Goal: Task Accomplishment & Management: Manage account settings

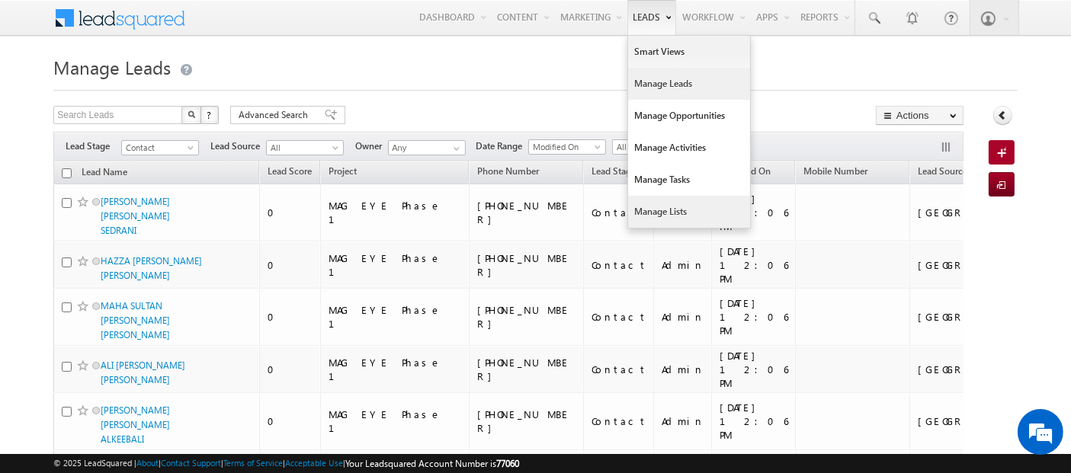
click at [665, 210] on link "Manage Lists" at bounding box center [689, 212] width 122 height 32
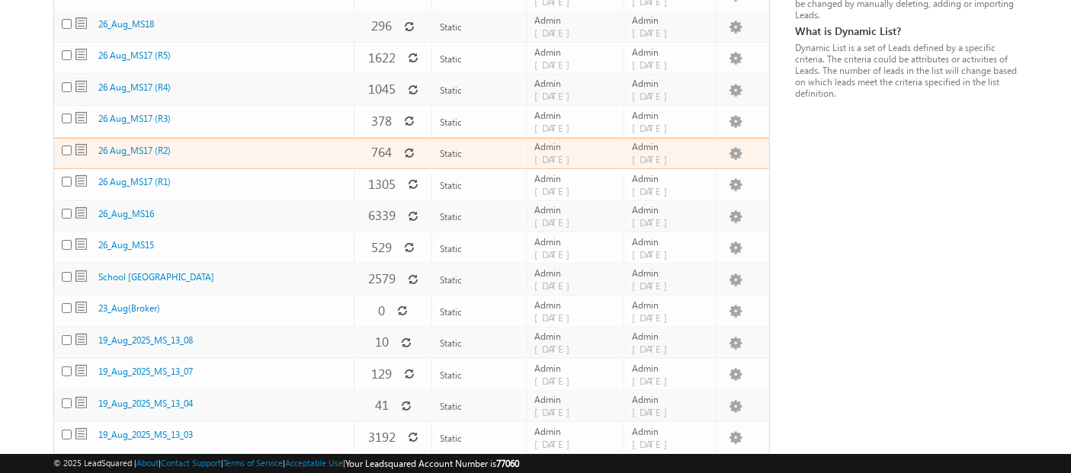
scroll to position [296, 0]
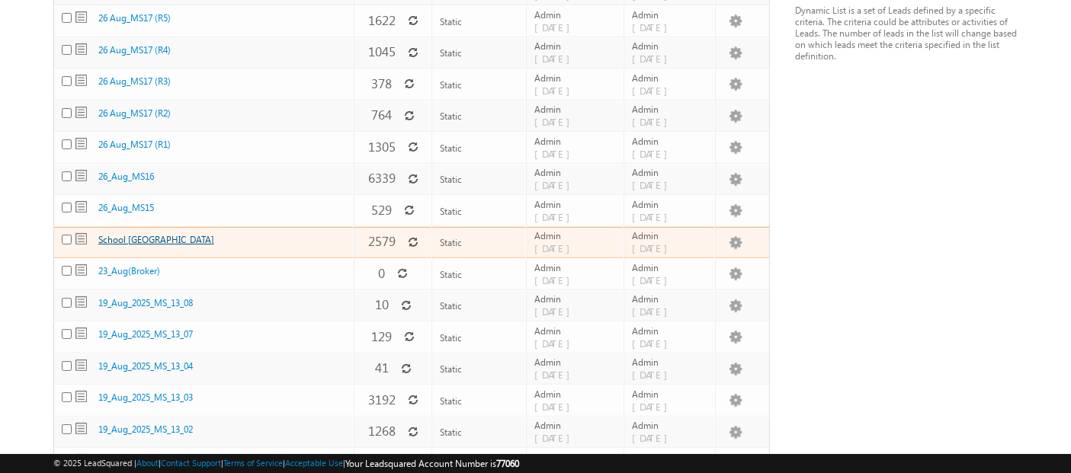
click at [123, 234] on link "School UAE" at bounding box center [156, 239] width 116 height 11
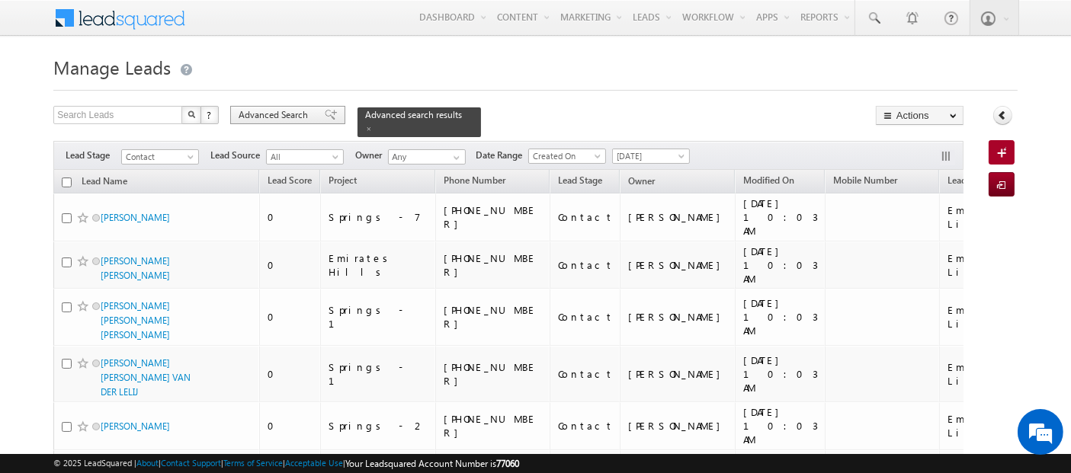
click at [303, 112] on span "Advanced Search" at bounding box center [276, 115] width 74 height 14
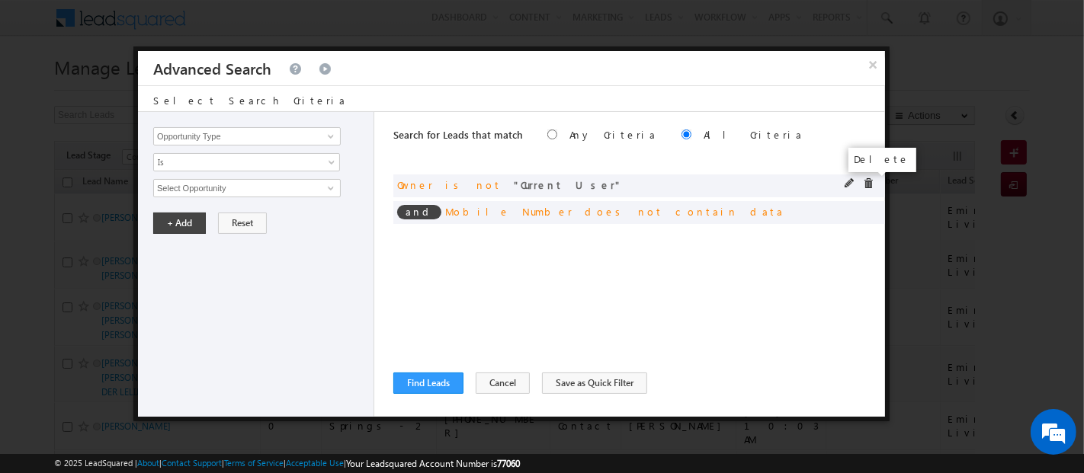
click at [867, 184] on span at bounding box center [868, 183] width 11 height 11
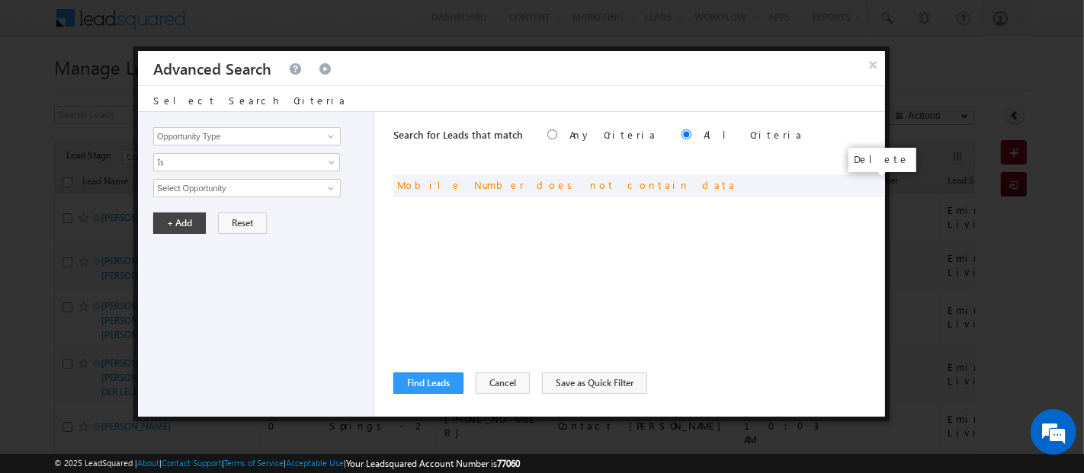
click at [0, 0] on span at bounding box center [0, 0] width 0 height 0
click at [276, 141] on input "Opportunity Type" at bounding box center [247, 136] width 188 height 18
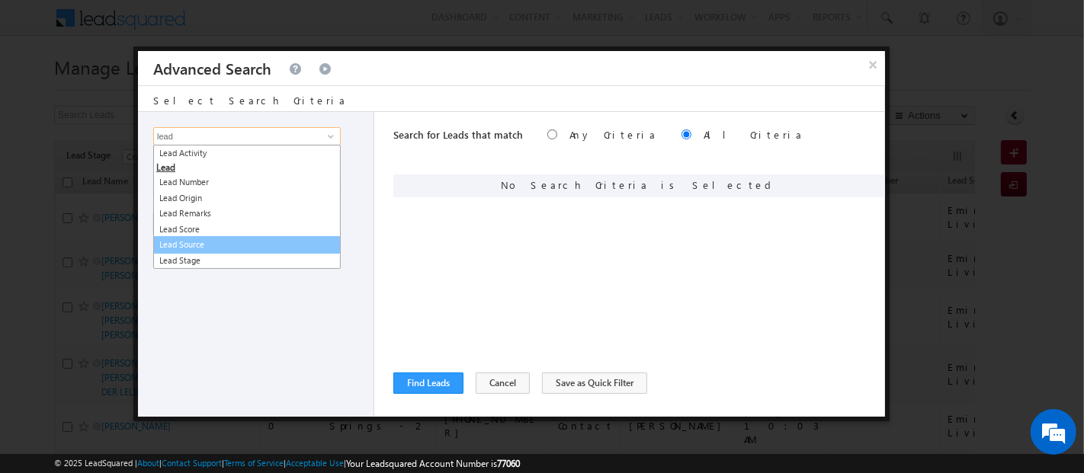
click at [204, 239] on link "Lead Source" at bounding box center [247, 245] width 188 height 18
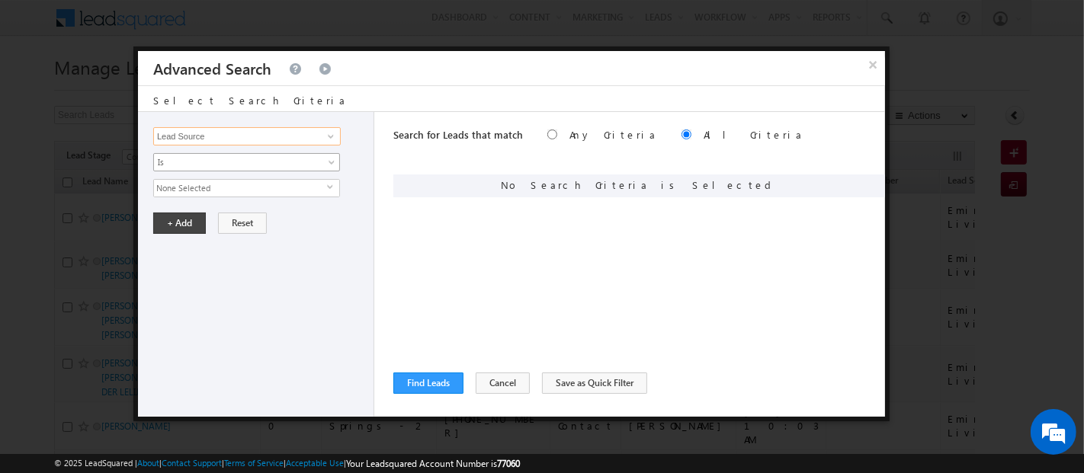
type input "Lead Source"
click at [201, 159] on span "Is" at bounding box center [236, 163] width 165 height 14
click at [197, 194] on span "None Selected" at bounding box center [240, 188] width 173 height 17
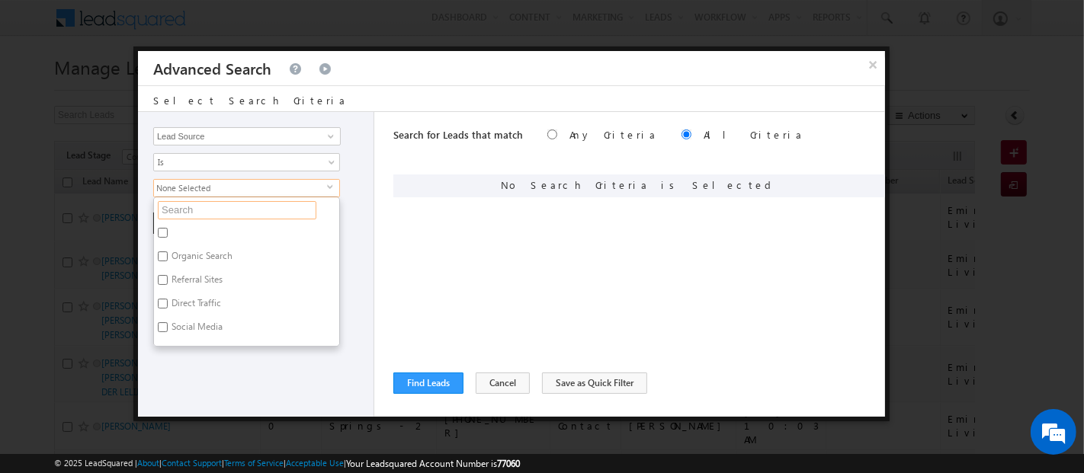
click at [178, 210] on input "text" at bounding box center [237, 210] width 159 height 18
type input "shar"
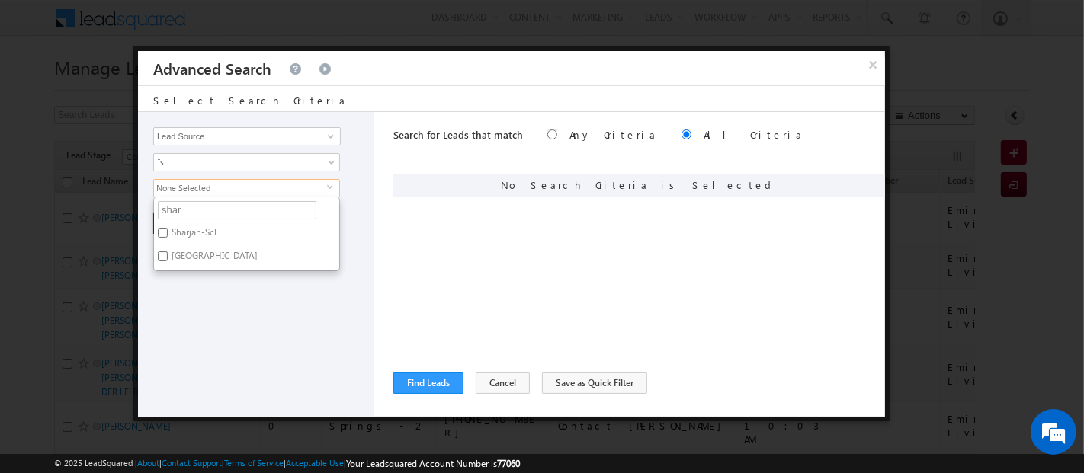
click at [204, 227] on label "Sharjah-Scl" at bounding box center [193, 235] width 78 height 24
click at [168, 228] on input "Sharjah-Scl" at bounding box center [163, 233] width 10 height 10
checkbox input "true"
click at [216, 276] on div "Opportunity Type Lead Activity Task Sales Group Prospect Id Address 1 Address 2…" at bounding box center [256, 264] width 236 height 305
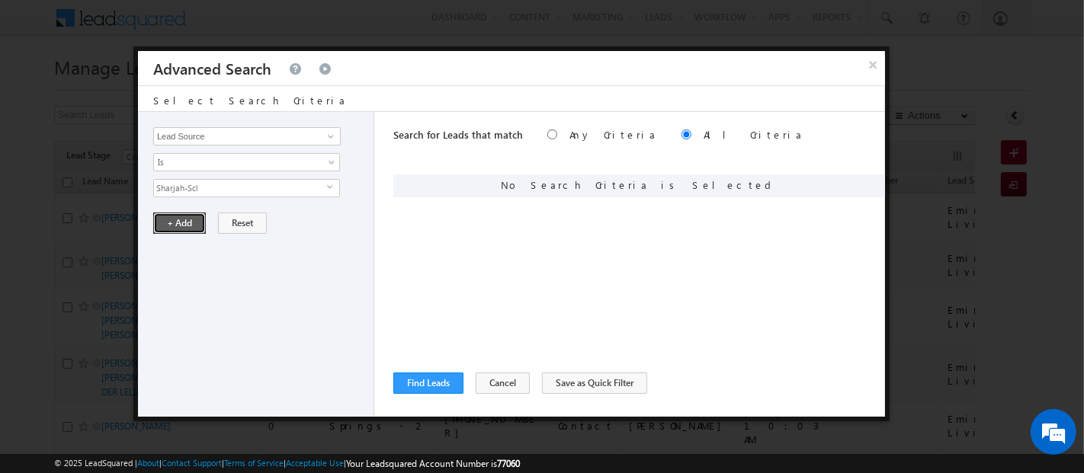
click at [178, 220] on button "+ Add" at bounding box center [179, 223] width 53 height 21
click at [422, 380] on button "Find Leads" at bounding box center [428, 383] width 70 height 21
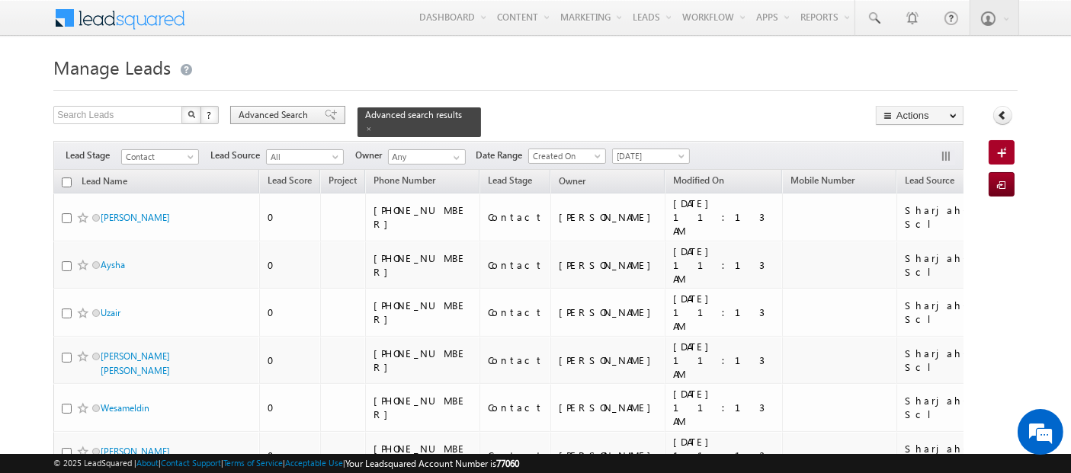
click at [257, 116] on span "Advanced Search" at bounding box center [276, 115] width 74 height 14
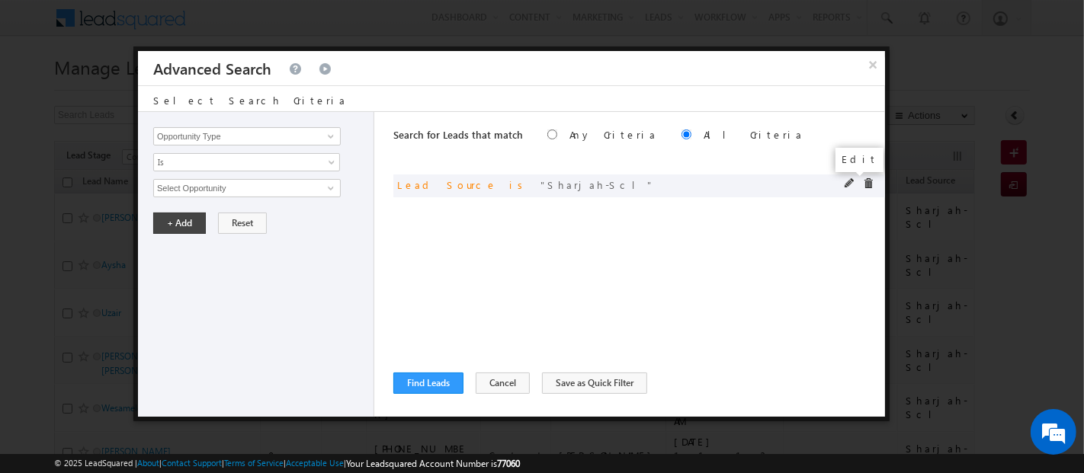
click at [849, 181] on span at bounding box center [850, 183] width 11 height 11
click at [242, 184] on span "Sharjah-Scl" at bounding box center [240, 188] width 173 height 17
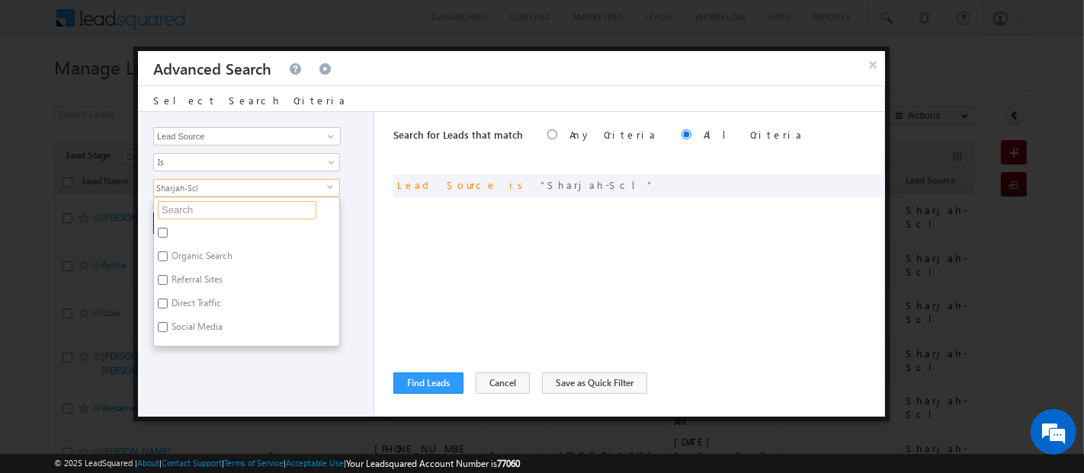
click at [229, 211] on input "text" at bounding box center [237, 210] width 159 height 18
type input "shar"
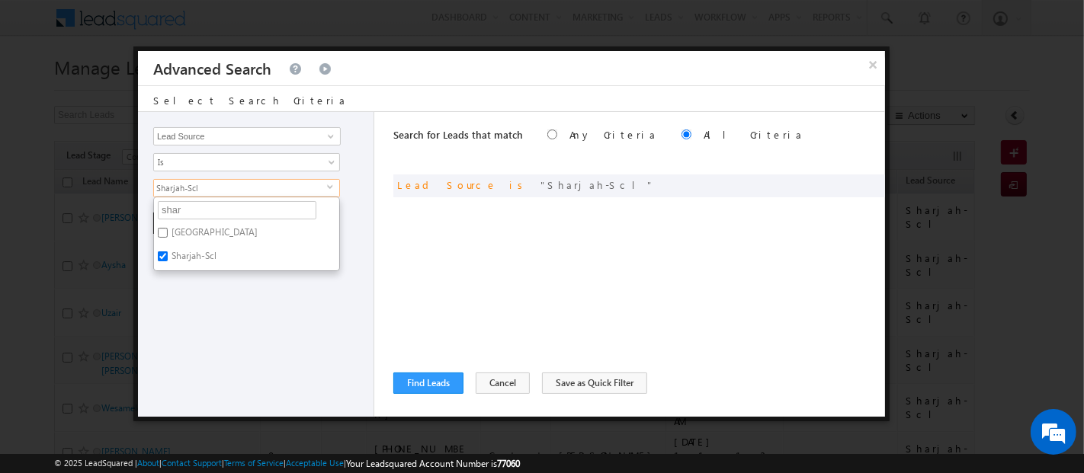
click at [231, 297] on div "Opportunity Type Lead Activity Task Sales Group Prospect Id Address 1 Address 2…" at bounding box center [256, 264] width 236 height 305
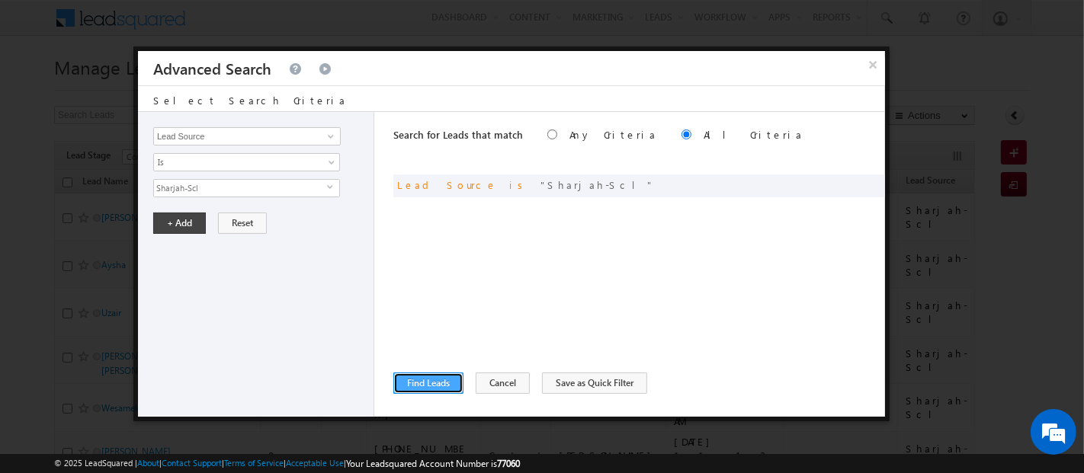
click at [428, 382] on button "Find Leads" at bounding box center [428, 383] width 70 height 21
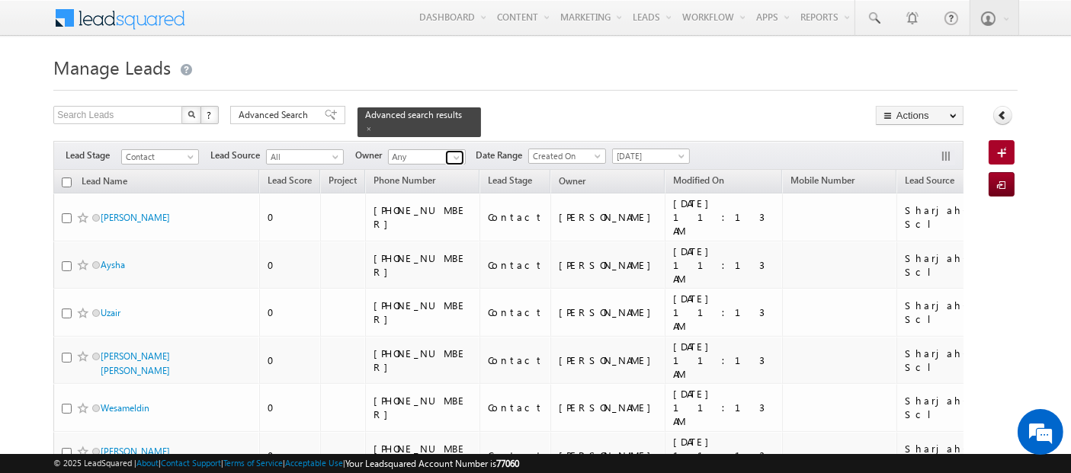
click at [455, 152] on span at bounding box center [457, 158] width 12 height 12
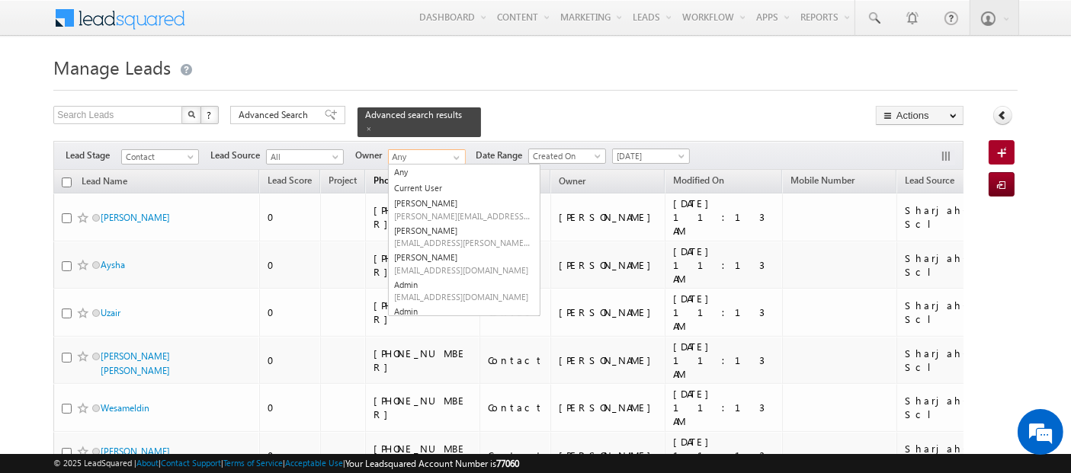
click at [439, 181] on link "Current User" at bounding box center [464, 189] width 151 height 16
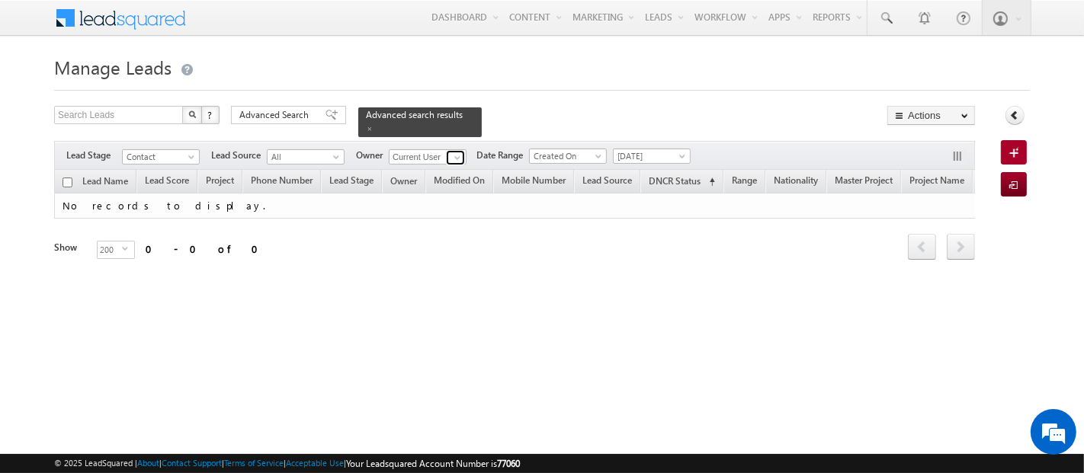
click at [457, 152] on span at bounding box center [457, 158] width 12 height 12
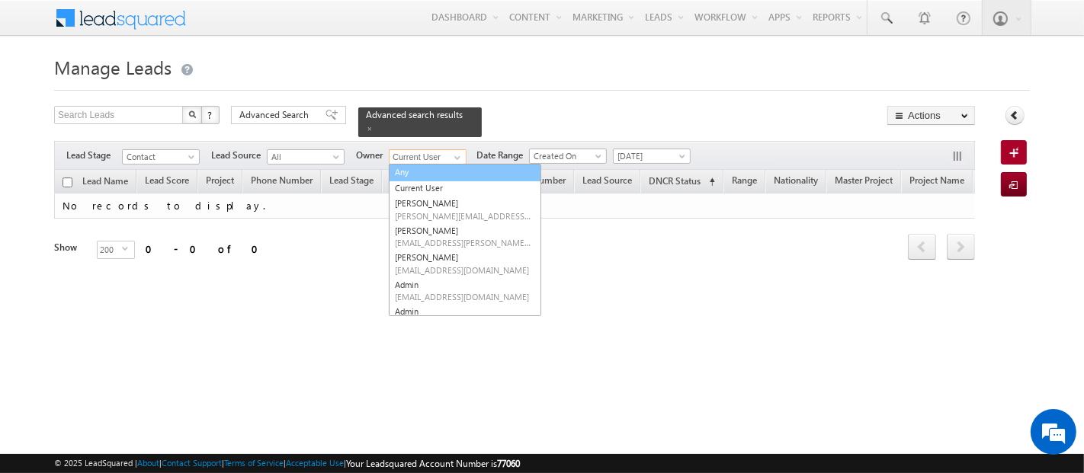
click at [432, 164] on link "Any" at bounding box center [465, 173] width 152 height 18
type input "Any"
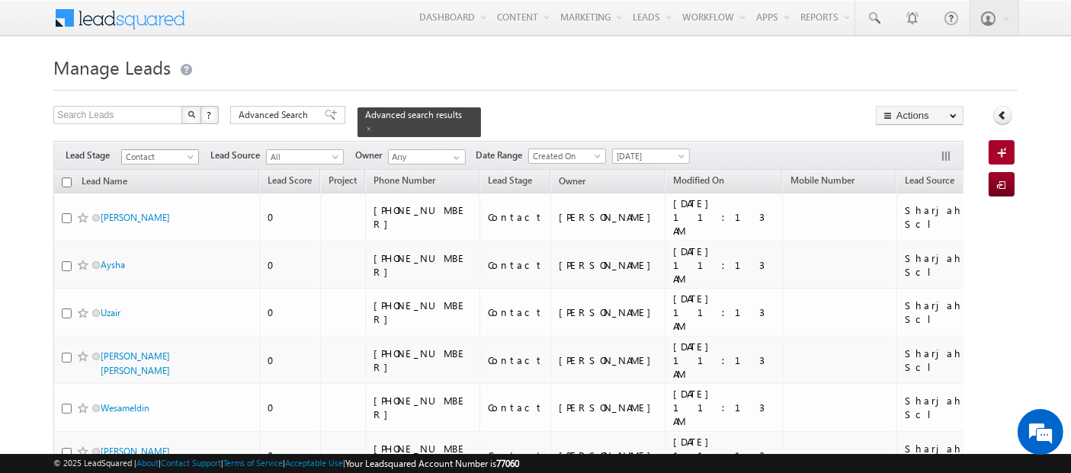
click at [168, 152] on span "Contact" at bounding box center [158, 157] width 72 height 14
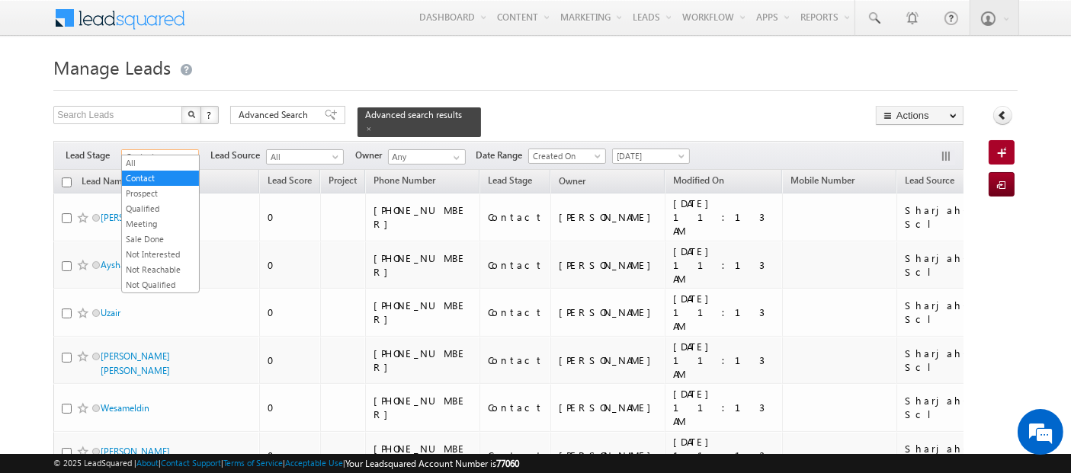
click at [306, 120] on span "Advanced Search" at bounding box center [276, 115] width 74 height 14
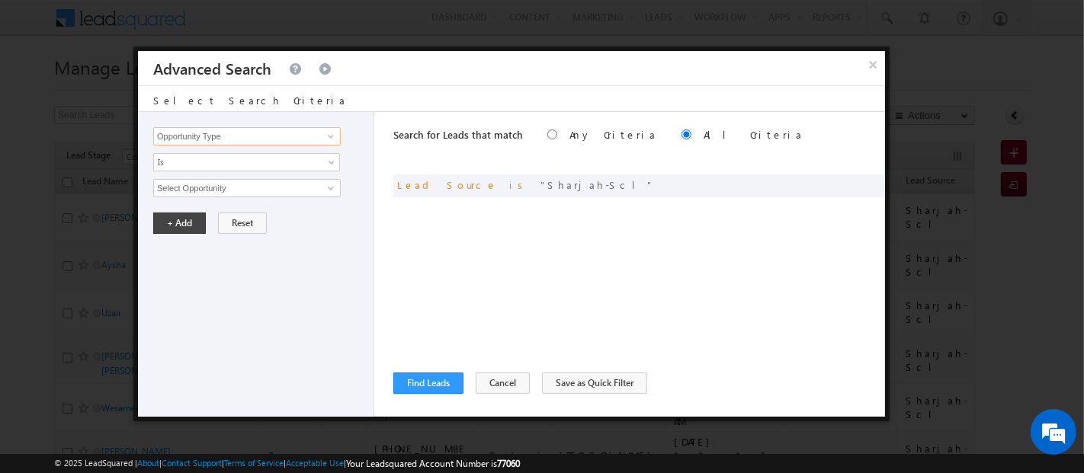
click at [287, 136] on input "Opportunity Type" at bounding box center [247, 136] width 188 height 18
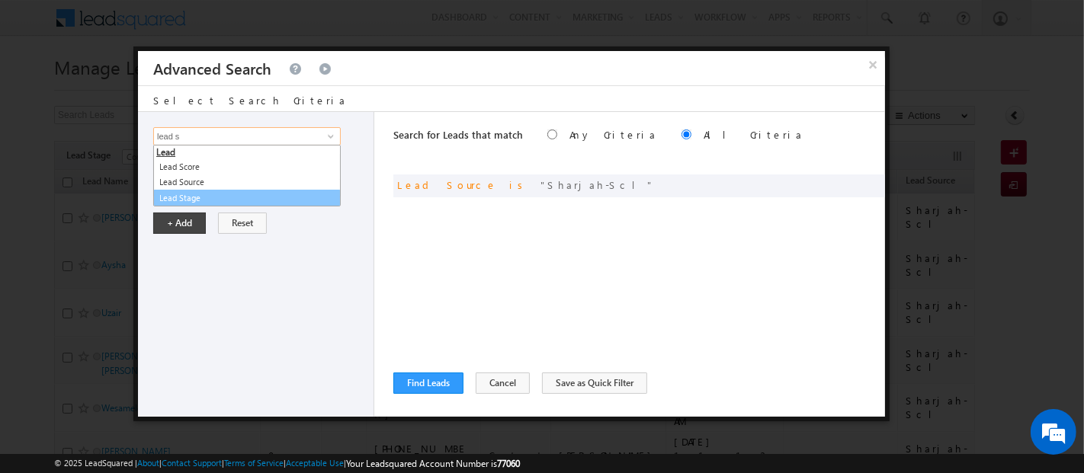
click at [196, 196] on link "Lead Stage" at bounding box center [247, 199] width 188 height 18
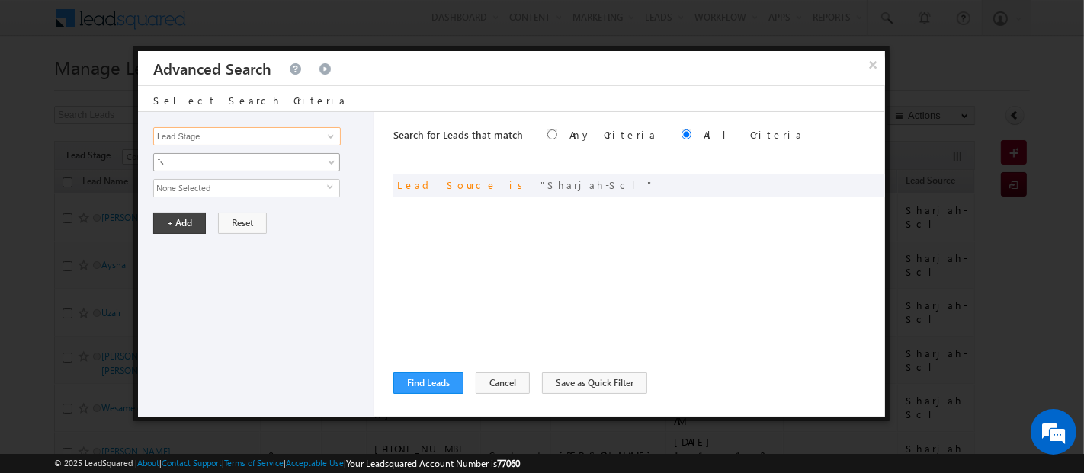
type input "Lead Stage"
click at [194, 162] on span "Is" at bounding box center [236, 163] width 165 height 14
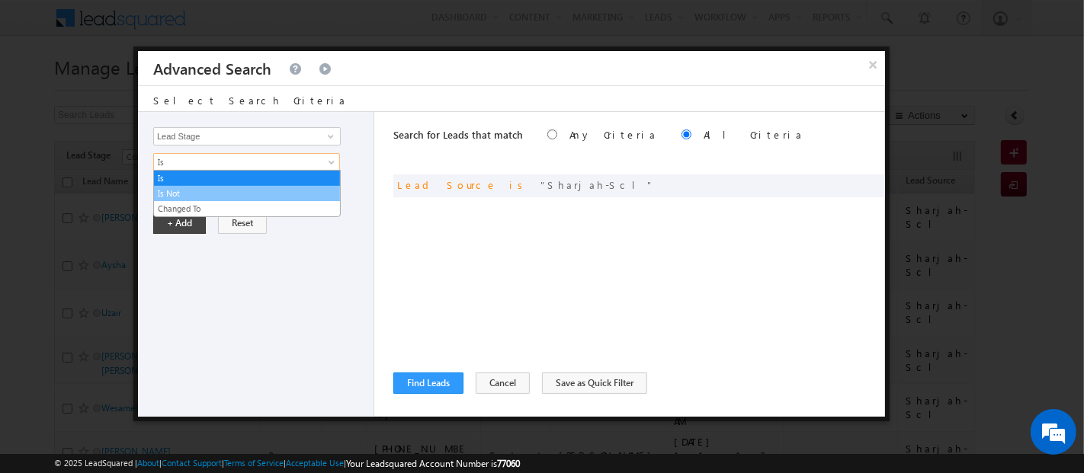
click at [197, 193] on link "Is Not" at bounding box center [247, 194] width 186 height 14
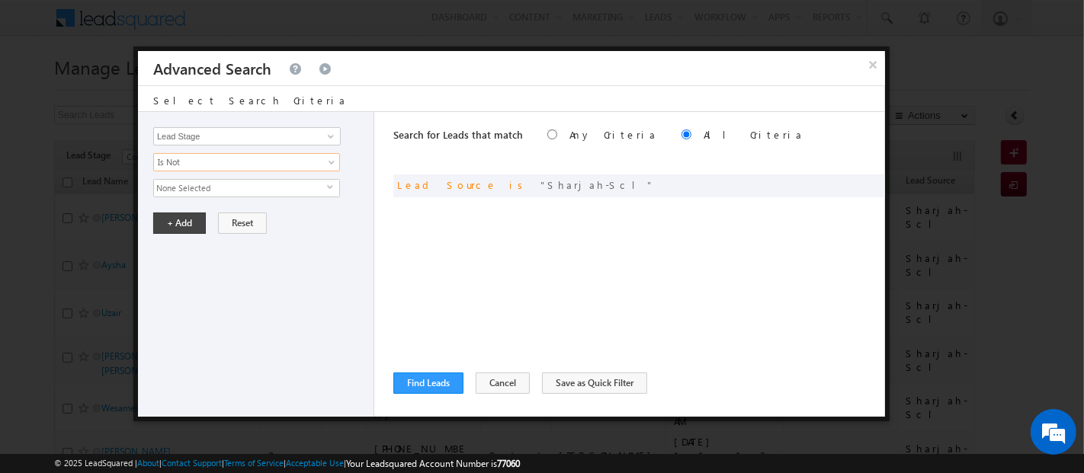
click at [197, 184] on span "None Selected" at bounding box center [240, 188] width 173 height 17
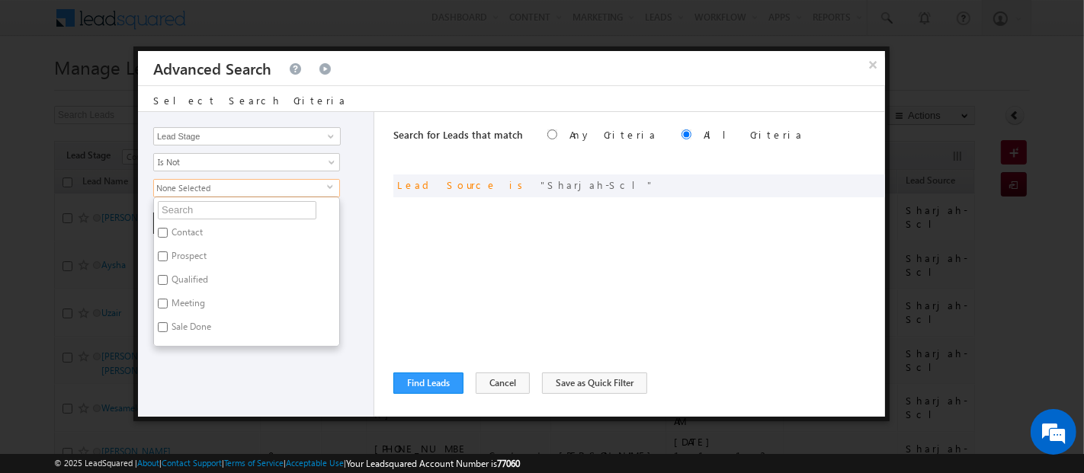
click at [200, 223] on label "Contact" at bounding box center [186, 235] width 64 height 24
click at [168, 228] on input "Contact" at bounding box center [163, 233] width 10 height 10
checkbox input "true"
click at [214, 363] on div "Opportunity Type Lead Activity Task Sales Group Prospect Id Address 1 Address 2…" at bounding box center [256, 264] width 236 height 305
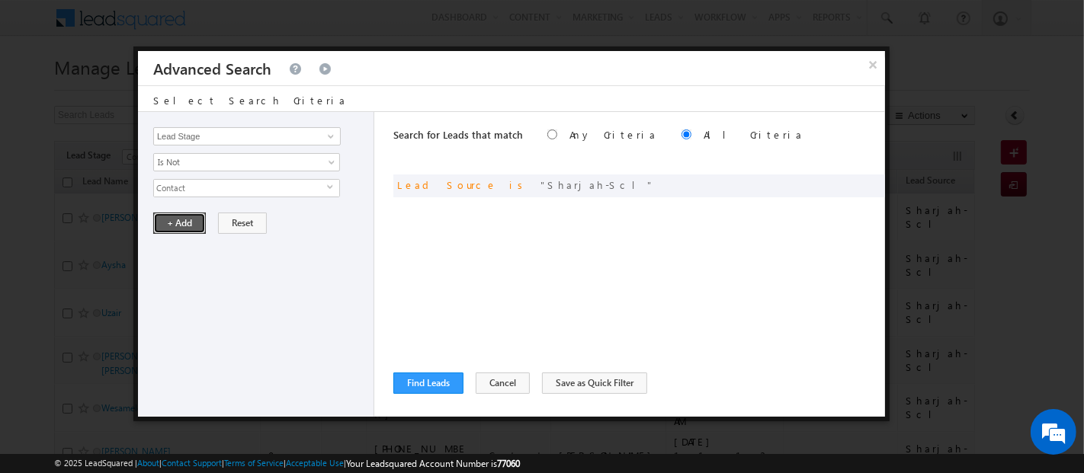
click at [182, 217] on button "+ Add" at bounding box center [179, 223] width 53 height 21
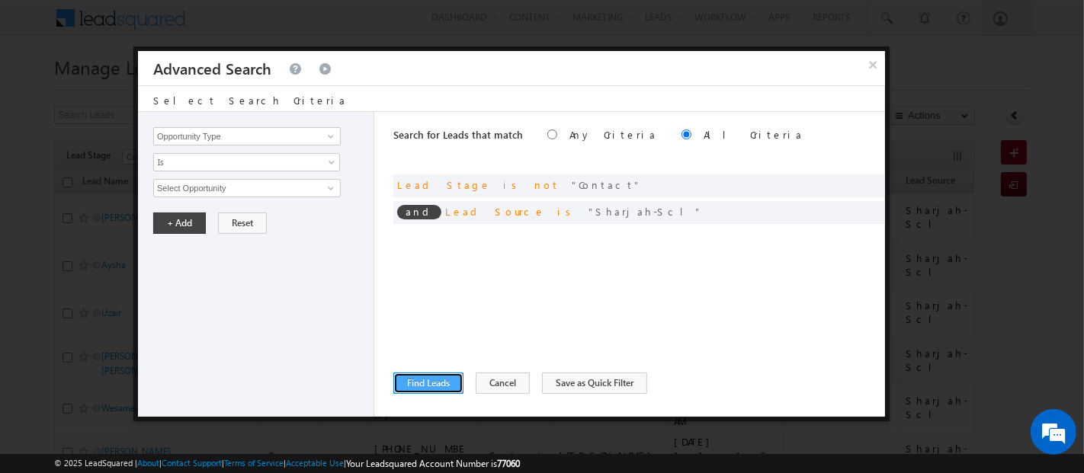
click at [409, 388] on button "Find Leads" at bounding box center [428, 383] width 70 height 21
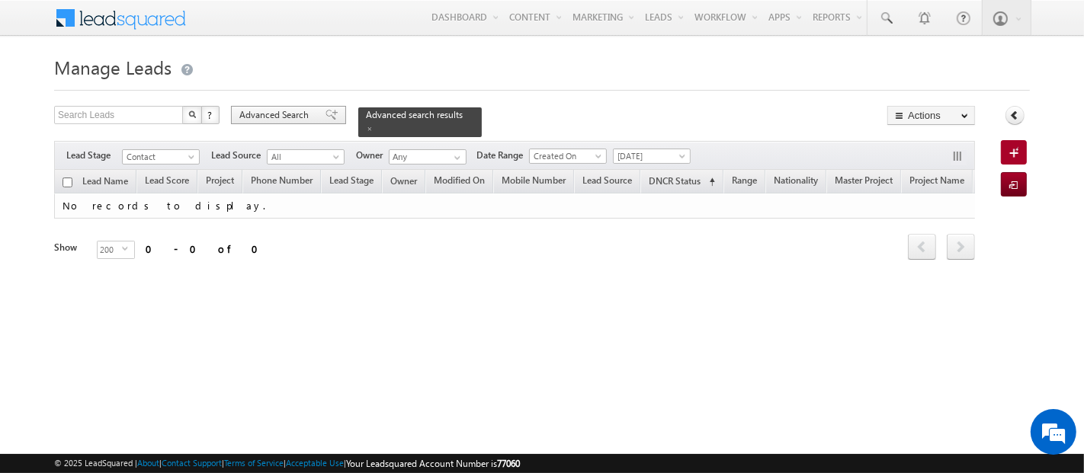
click at [295, 114] on span "Advanced Search" at bounding box center [276, 115] width 74 height 14
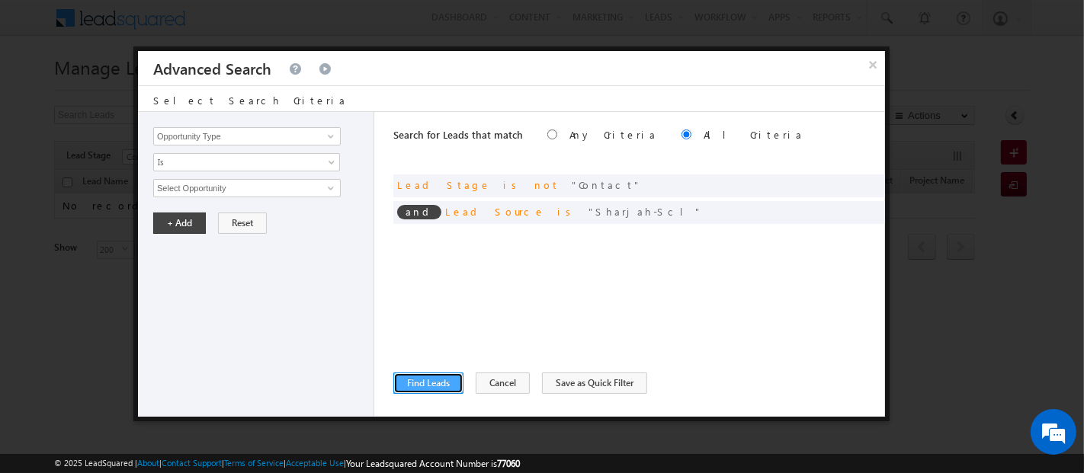
click at [460, 382] on button "Find Leads" at bounding box center [428, 383] width 70 height 21
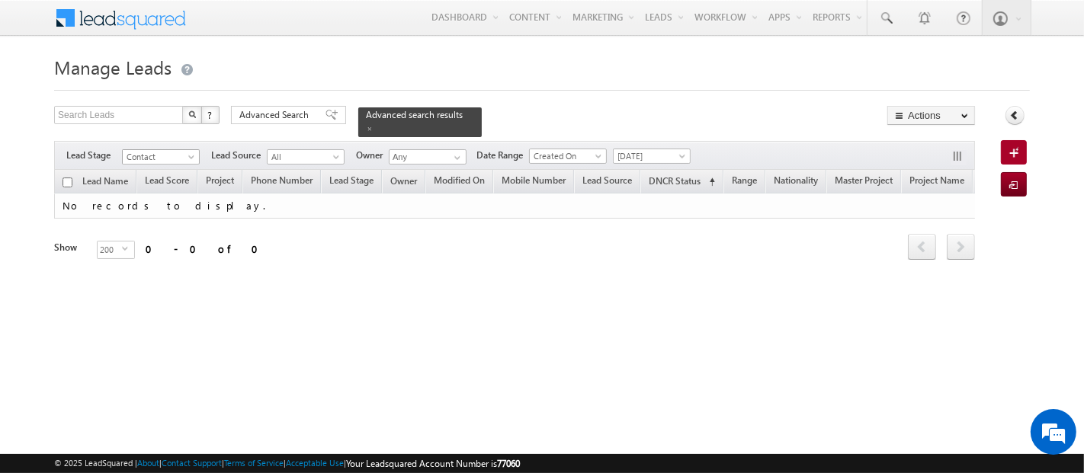
click at [191, 154] on span at bounding box center [193, 160] width 12 height 12
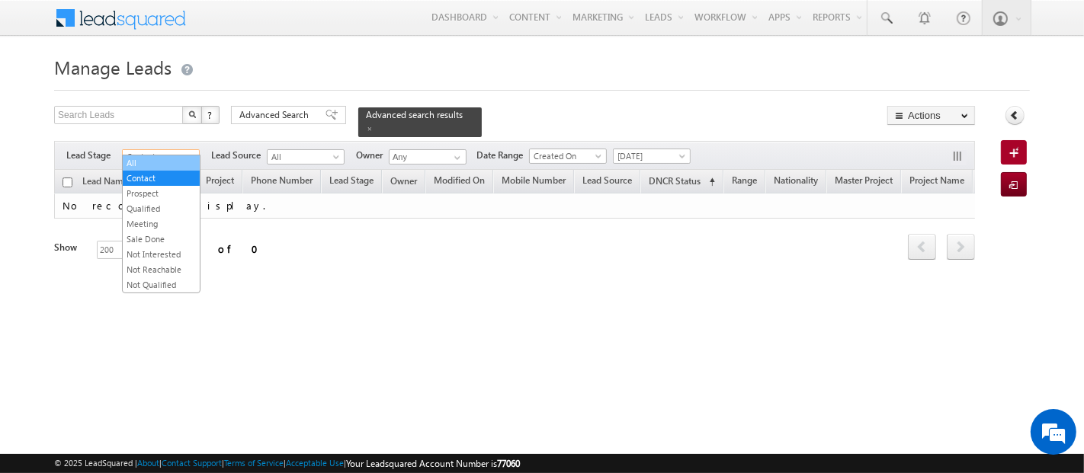
click at [172, 163] on link "All" at bounding box center [161, 163] width 77 height 14
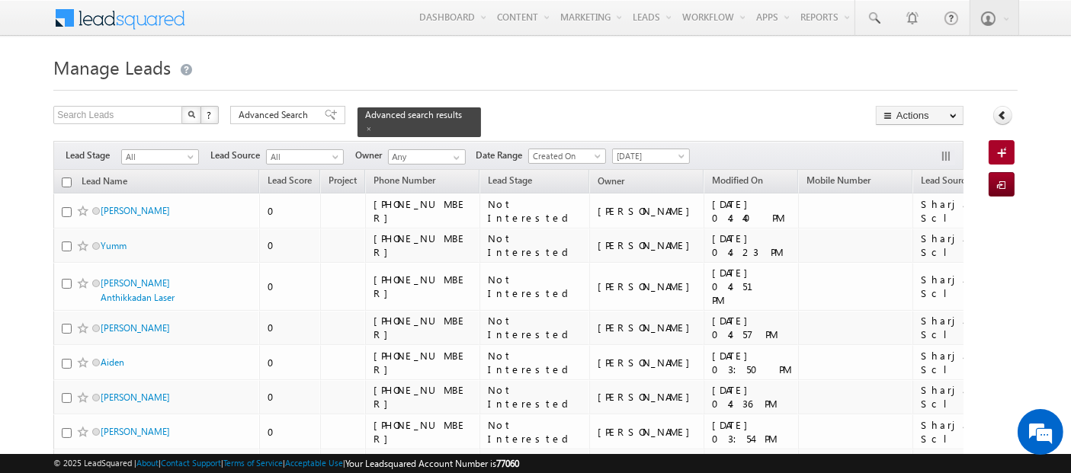
click at [68, 178] on input "checkbox" at bounding box center [67, 183] width 10 height 10
checkbox input "true"
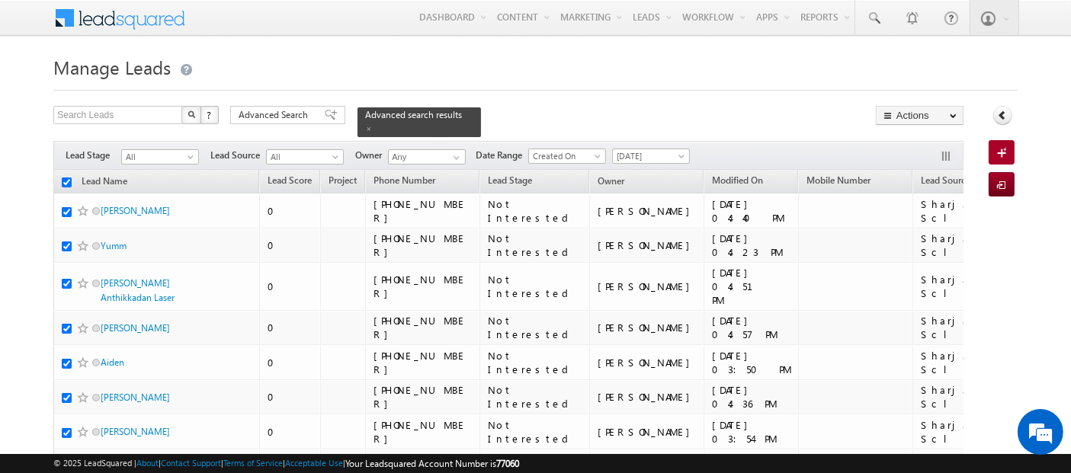
checkbox input "true"
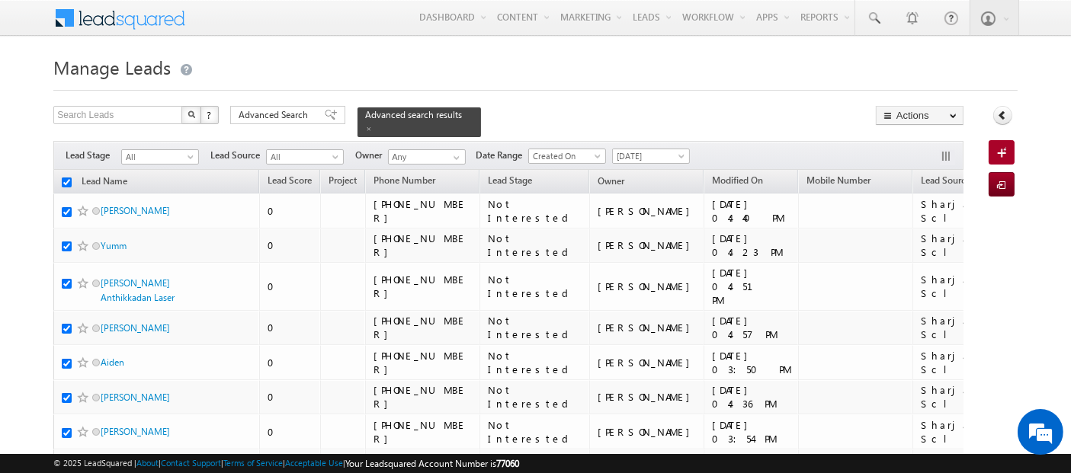
checkbox input "true"
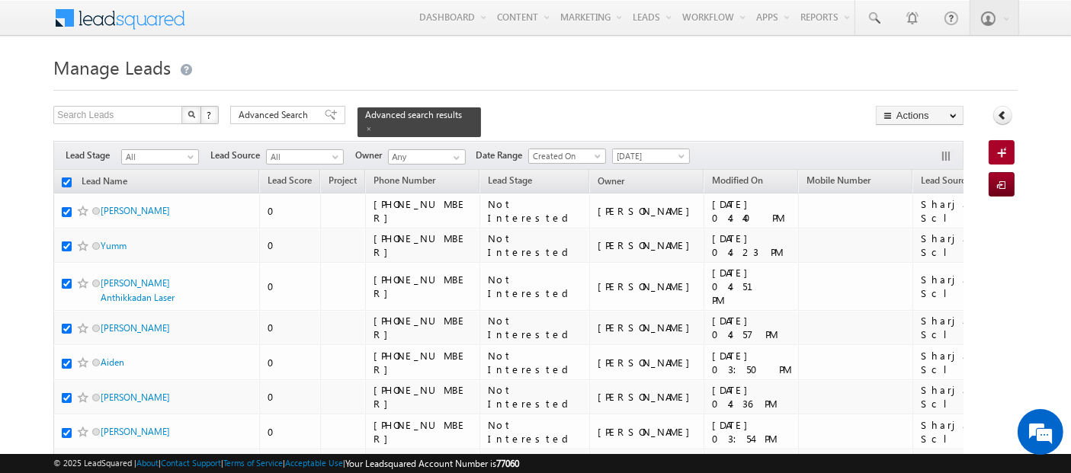
checkbox input "true"
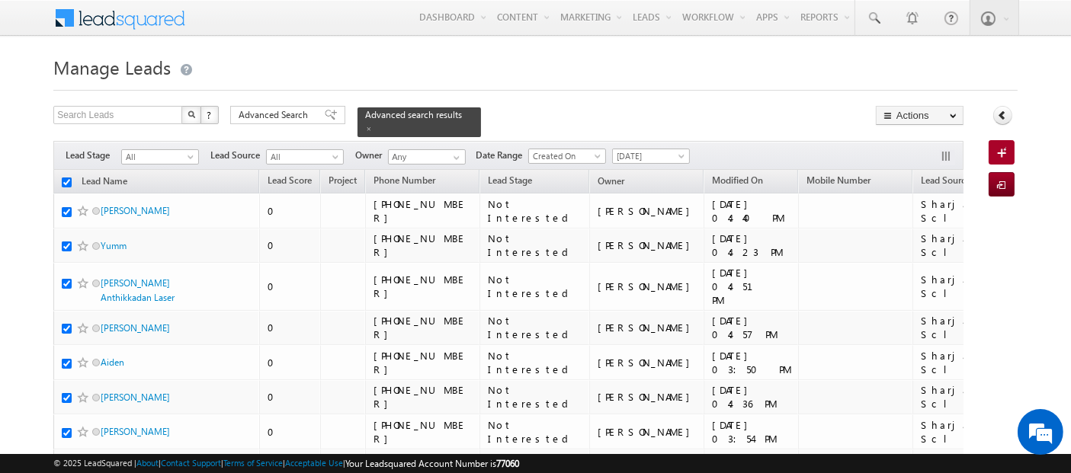
checkbox input "true"
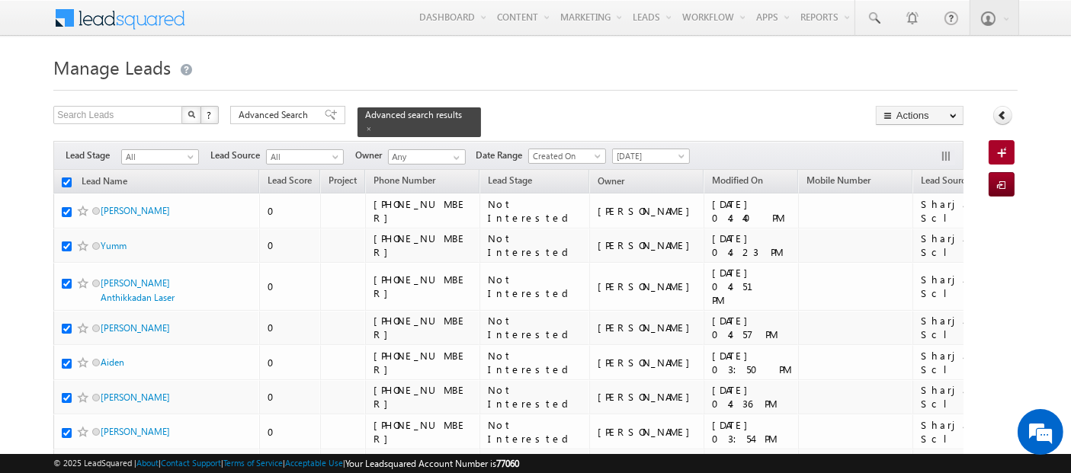
checkbox input "true"
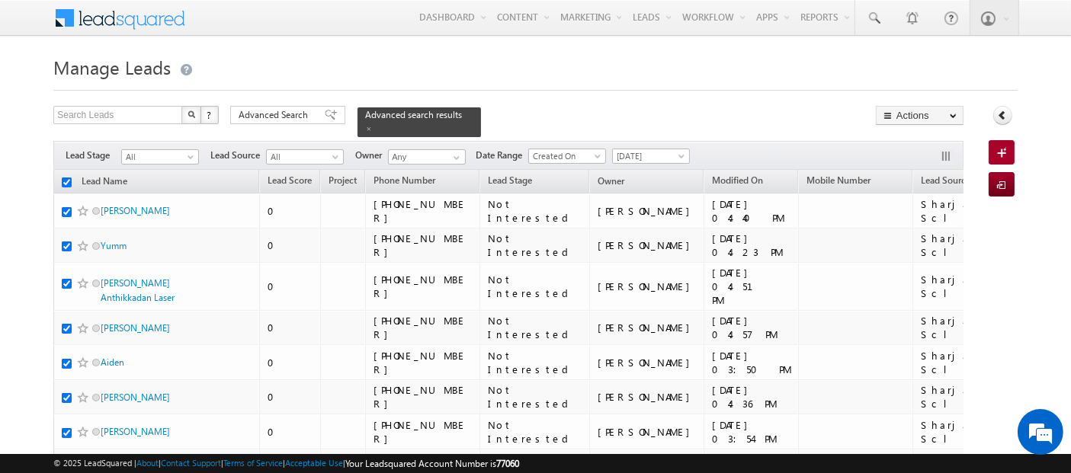
checkbox input "true"
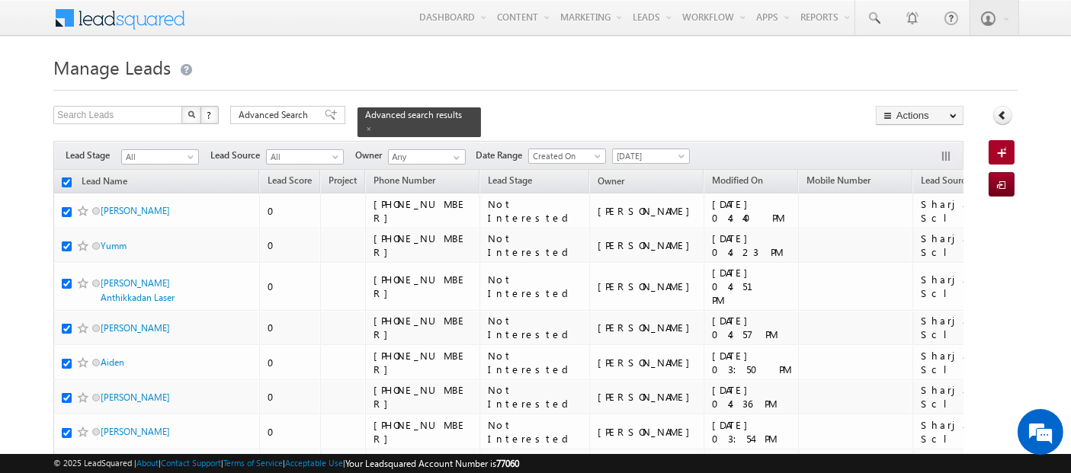
checkbox input "true"
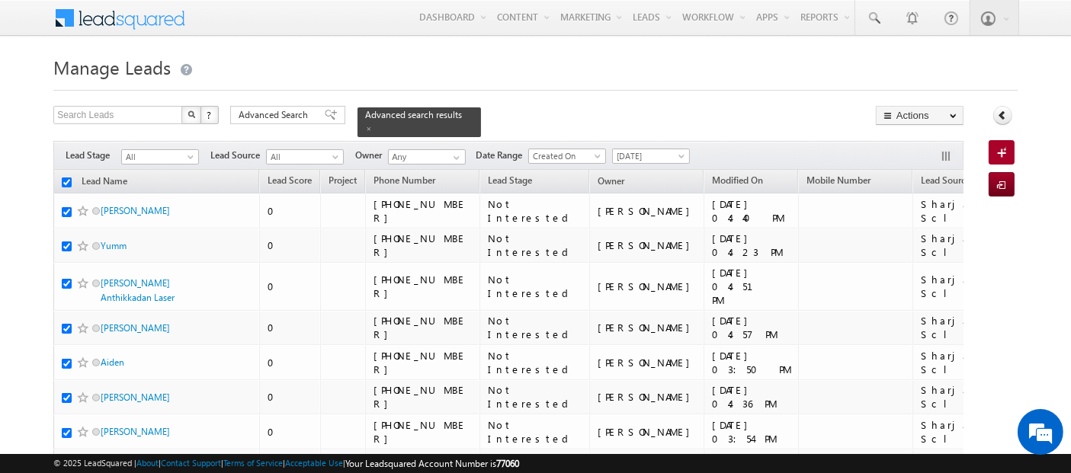
checkbox input "true"
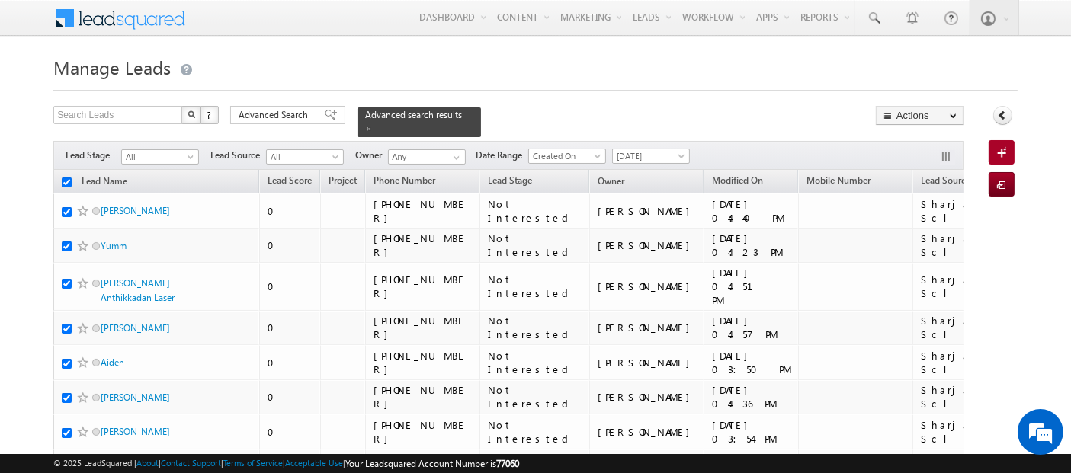
checkbox input "true"
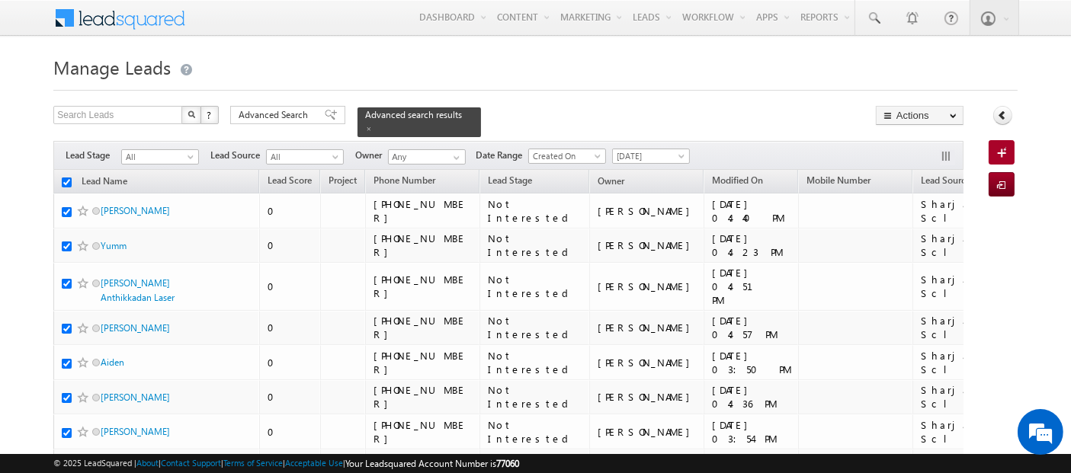
checkbox input "true"
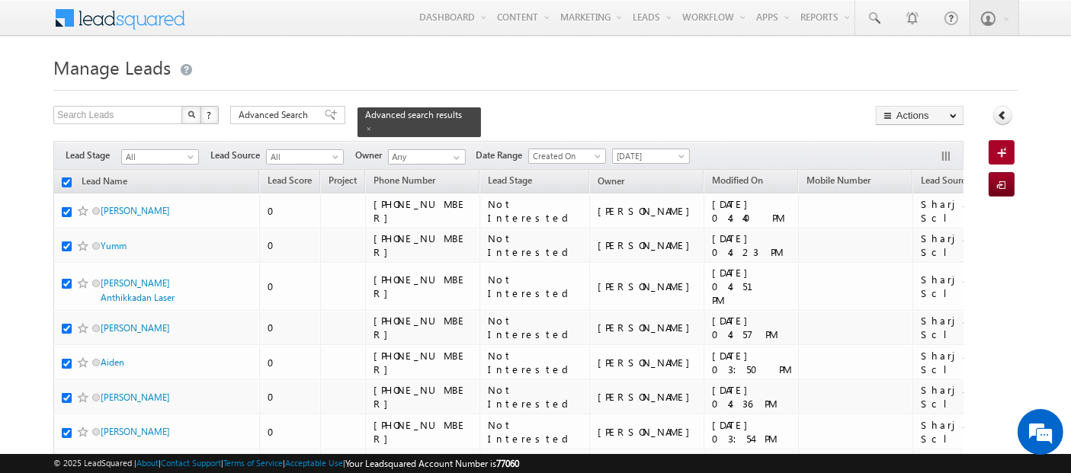
checkbox input "true"
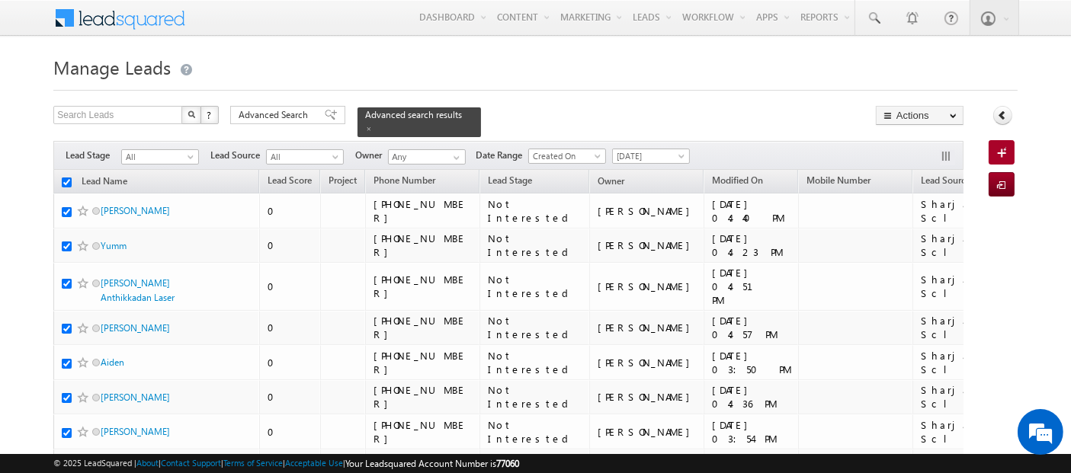
checkbox input "true"
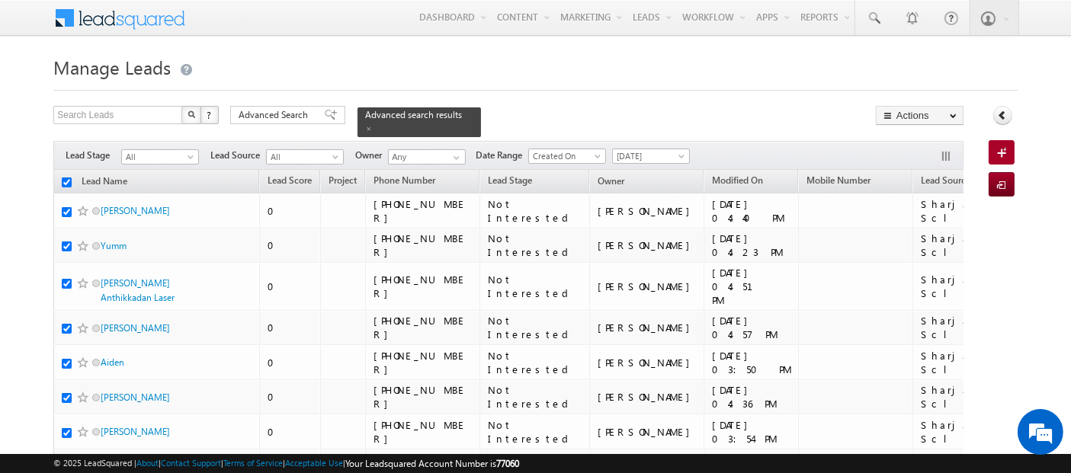
checkbox input "true"
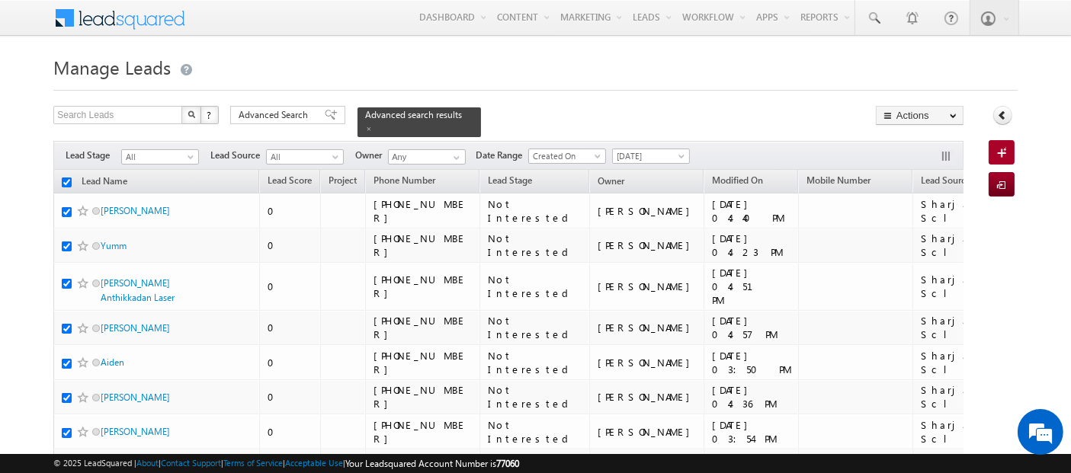
checkbox input "true"
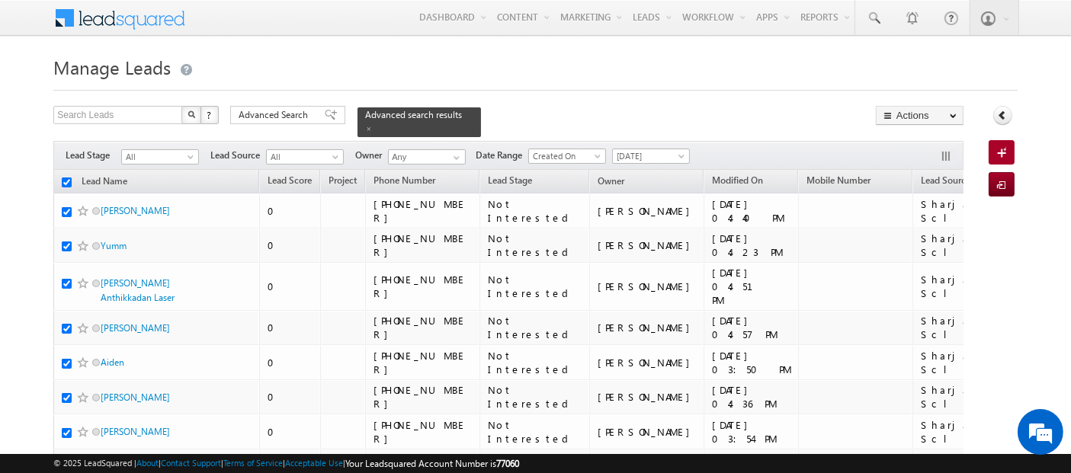
checkbox input "true"
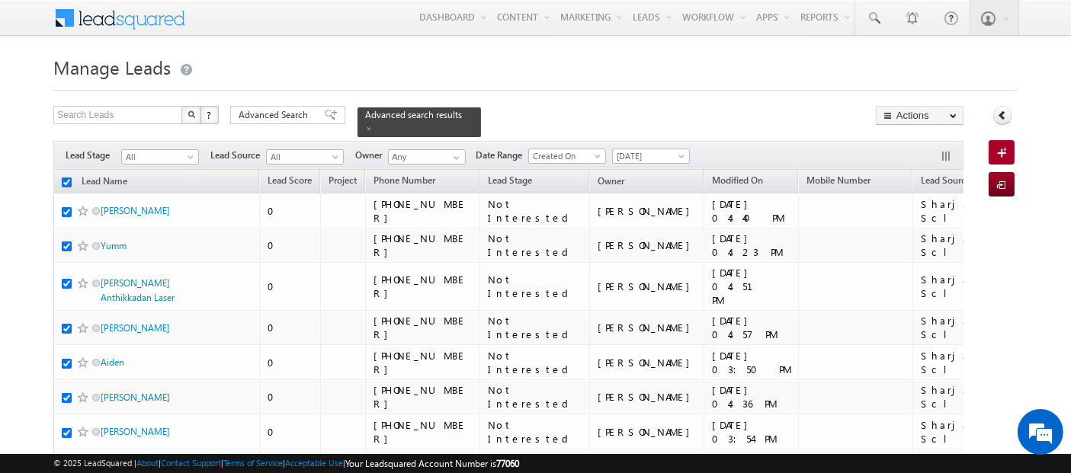
checkbox input "true"
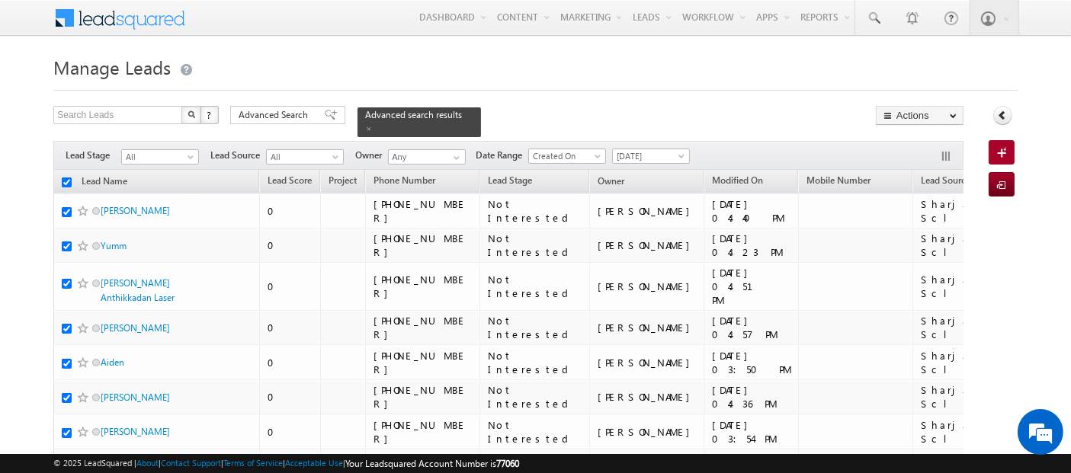
checkbox input "true"
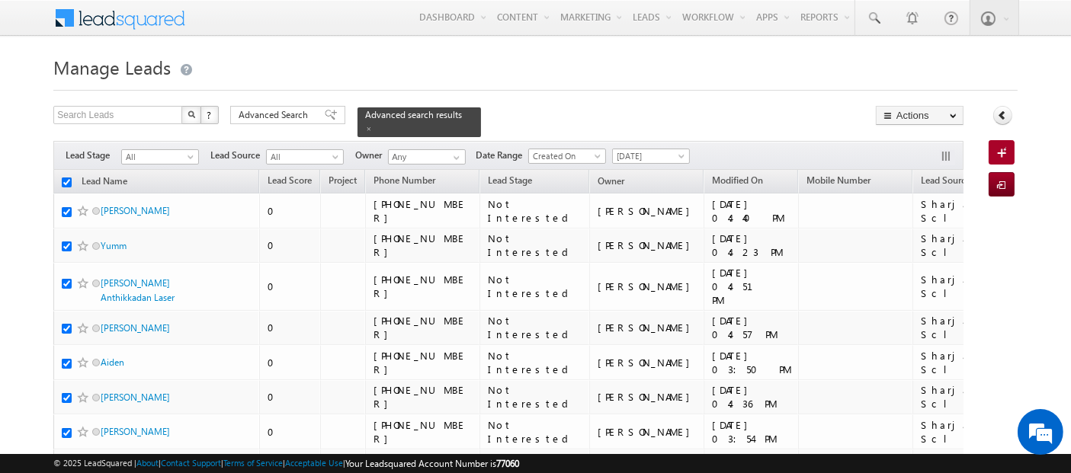
checkbox input "true"
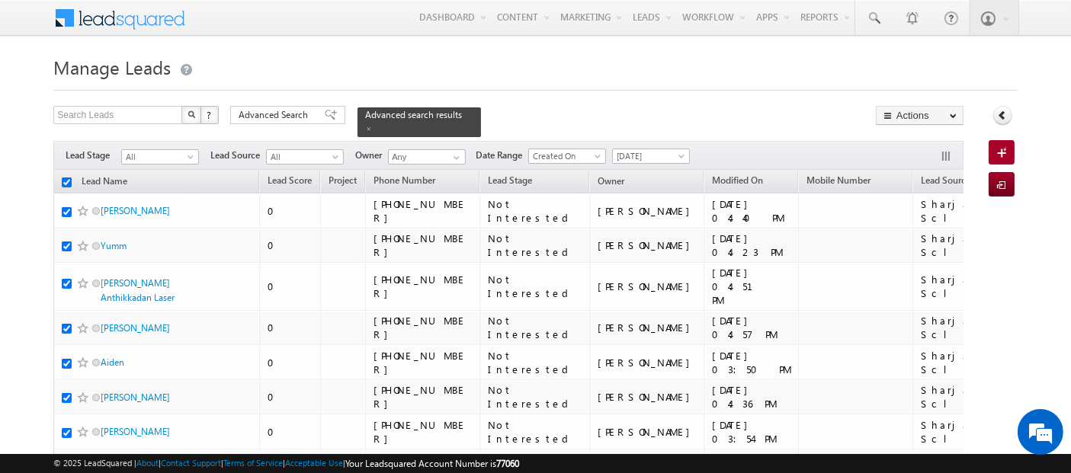
checkbox input "true"
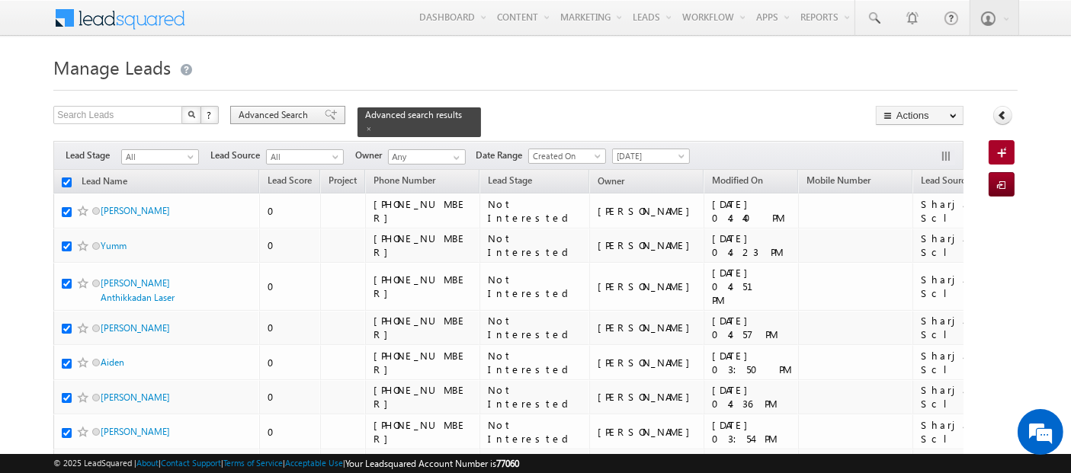
click at [282, 119] on span "Advanced Search" at bounding box center [276, 115] width 74 height 14
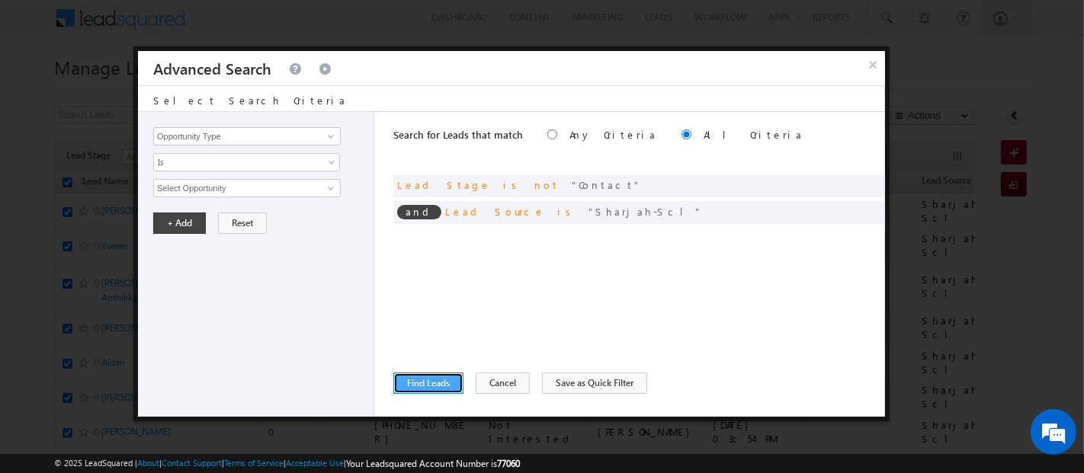
click at [406, 384] on button "Find Leads" at bounding box center [428, 383] width 70 height 21
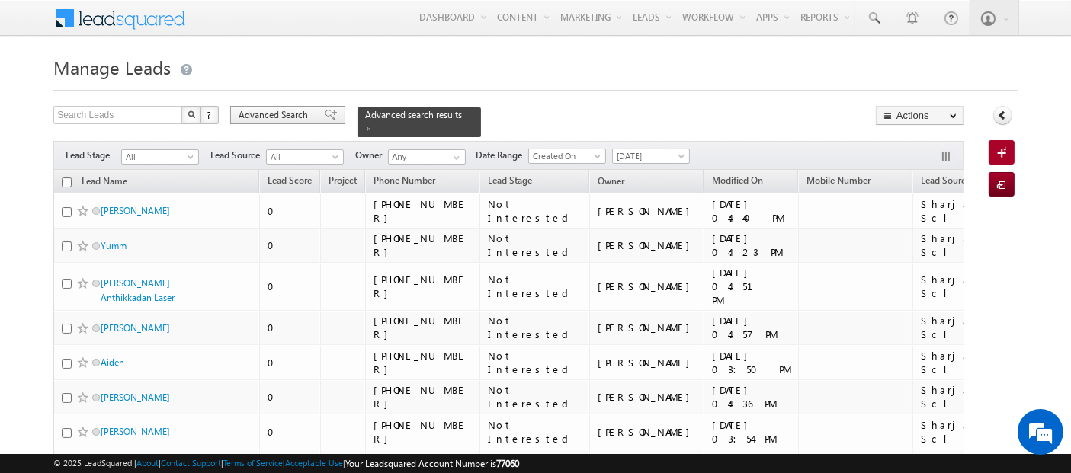
click at [266, 113] on span "Advanced Search" at bounding box center [276, 115] width 74 height 14
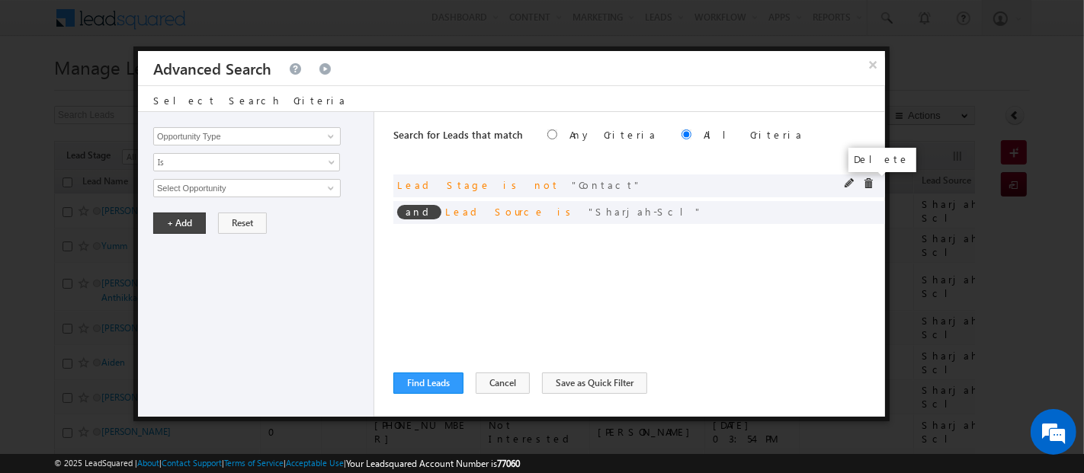
click at [872, 188] on span at bounding box center [868, 183] width 11 height 11
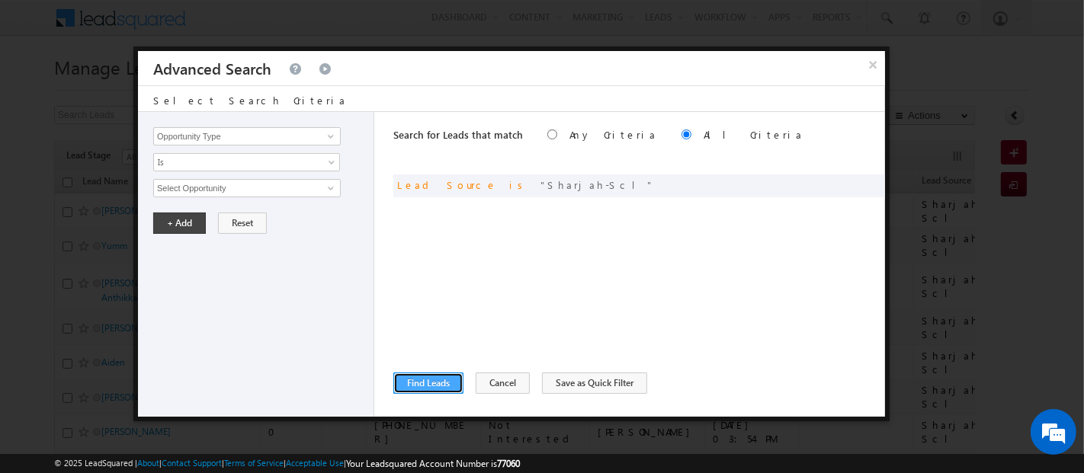
click at [418, 390] on button "Find Leads" at bounding box center [428, 383] width 70 height 21
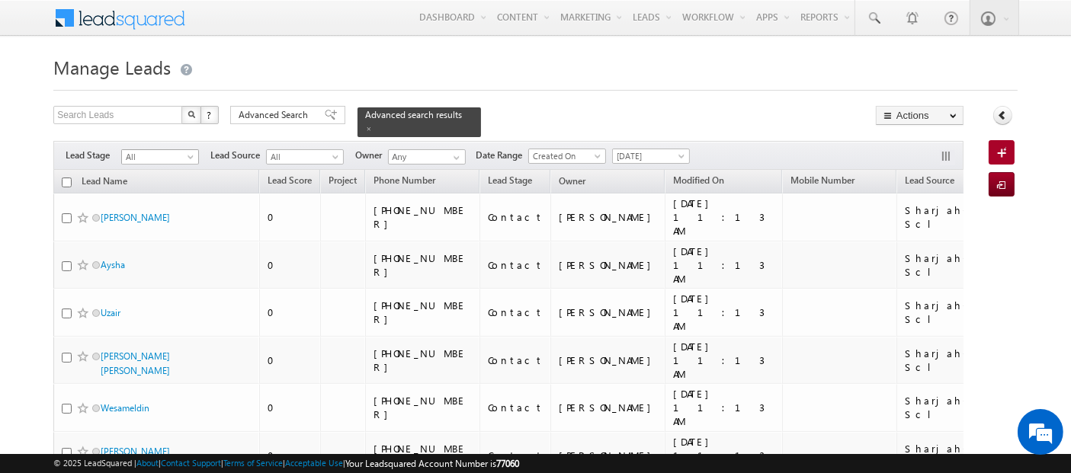
click at [182, 150] on span "All" at bounding box center [158, 157] width 72 height 14
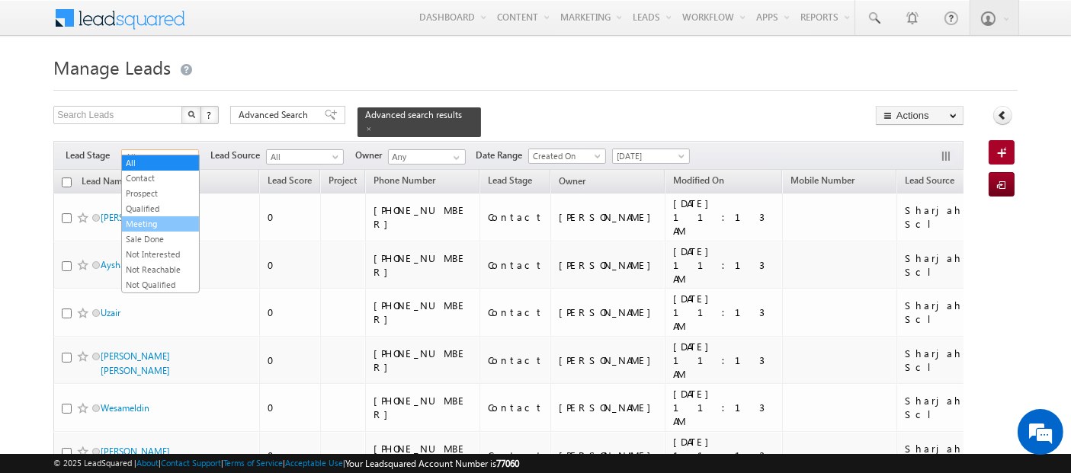
click at [167, 222] on link "Meeting" at bounding box center [160, 224] width 77 height 14
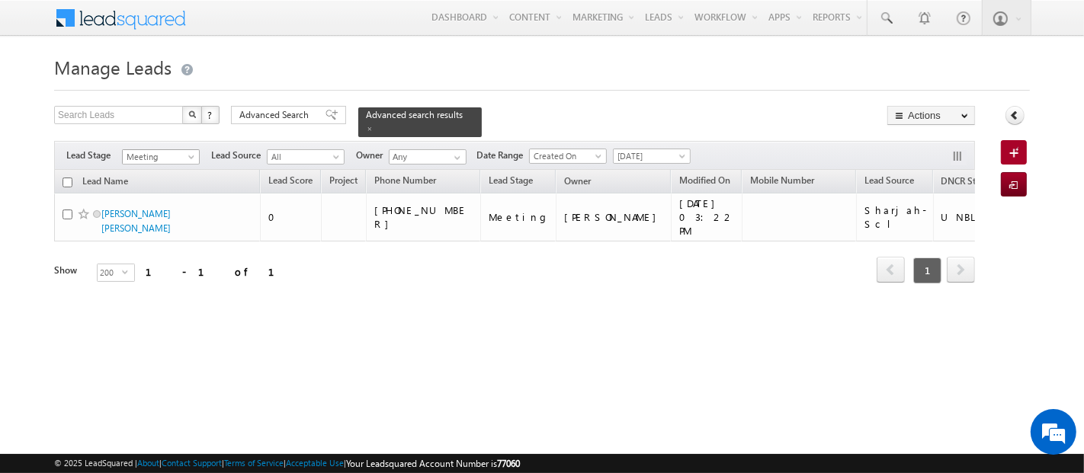
click at [163, 152] on span "Meeting" at bounding box center [159, 157] width 72 height 14
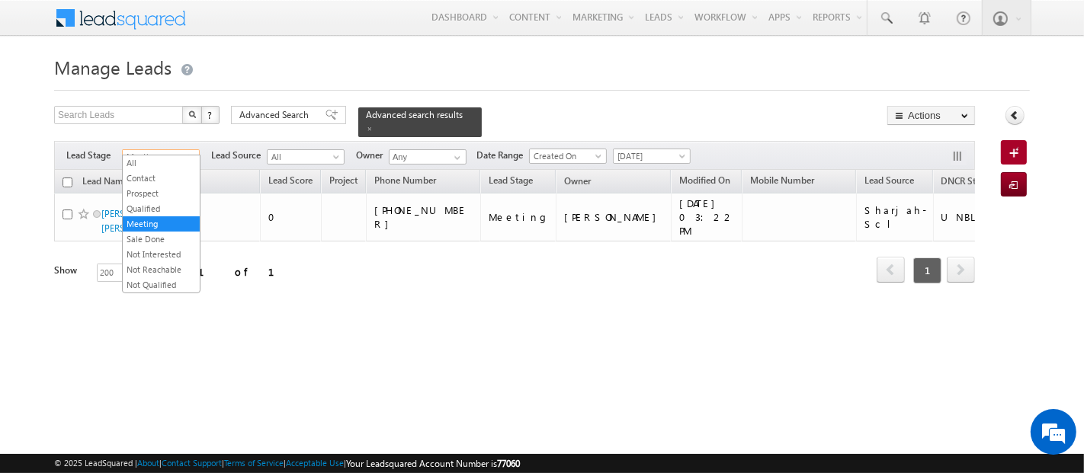
click at [336, 69] on h1 "Manage Leads" at bounding box center [542, 66] width 976 height 30
click at [181, 150] on span "Meeting" at bounding box center [159, 157] width 72 height 14
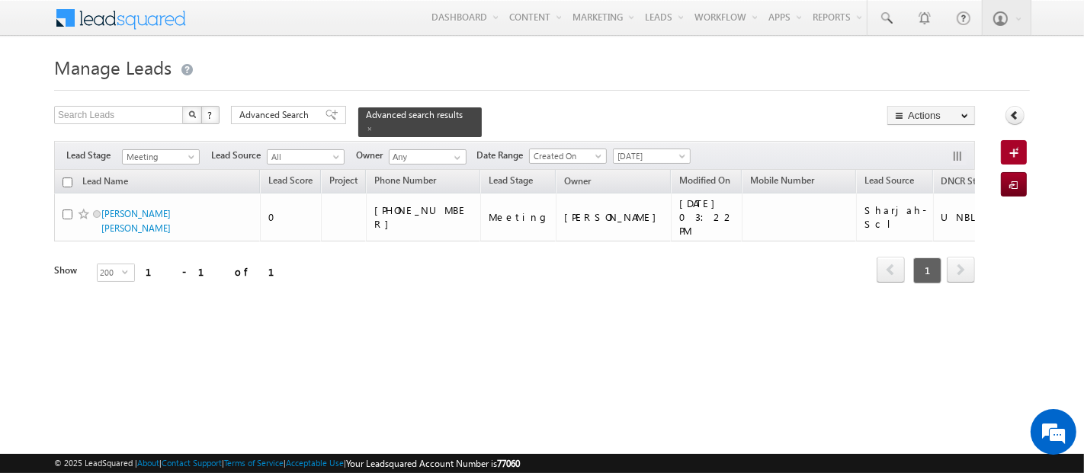
click at [181, 150] on span "Meeting" at bounding box center [159, 157] width 72 height 14
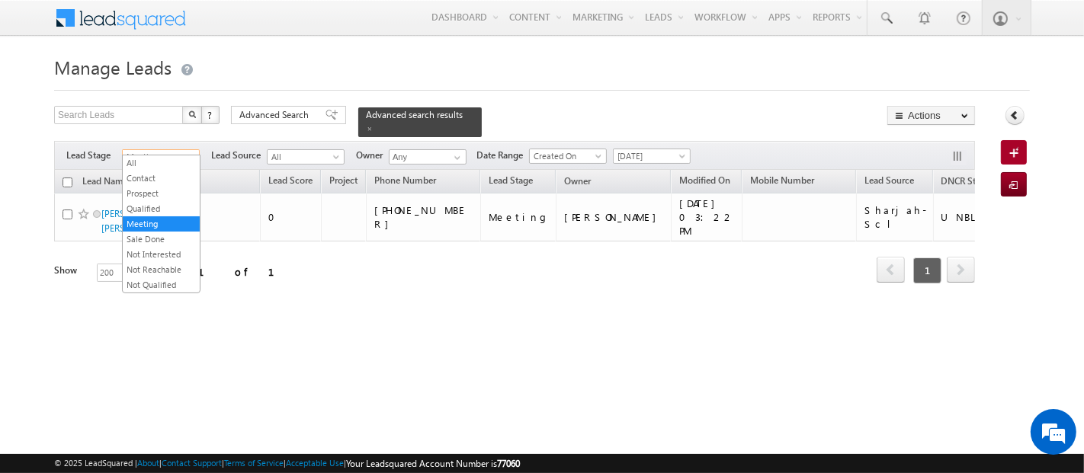
click at [181, 150] on span "Meeting" at bounding box center [159, 157] width 72 height 14
click at [179, 158] on link "All" at bounding box center [161, 163] width 77 height 14
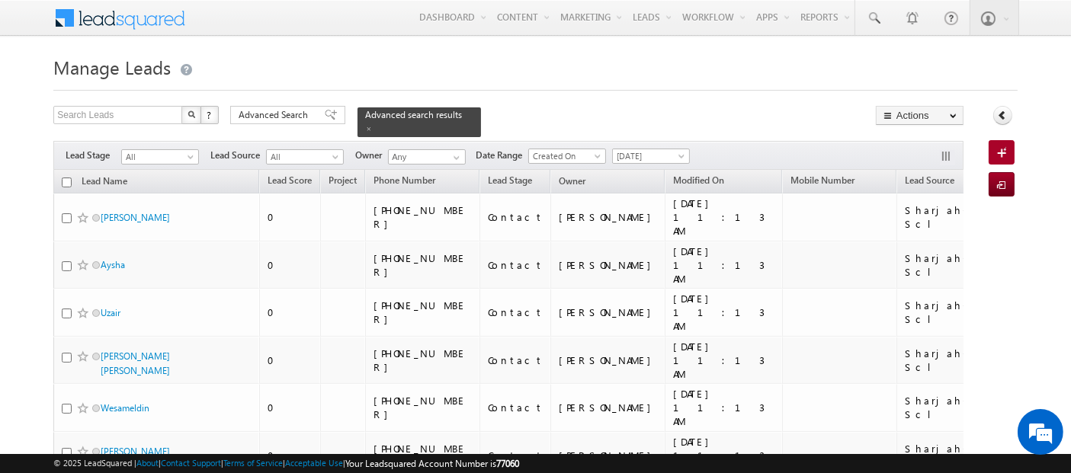
click at [66, 178] on input "checkbox" at bounding box center [67, 183] width 10 height 10
checkbox input "true"
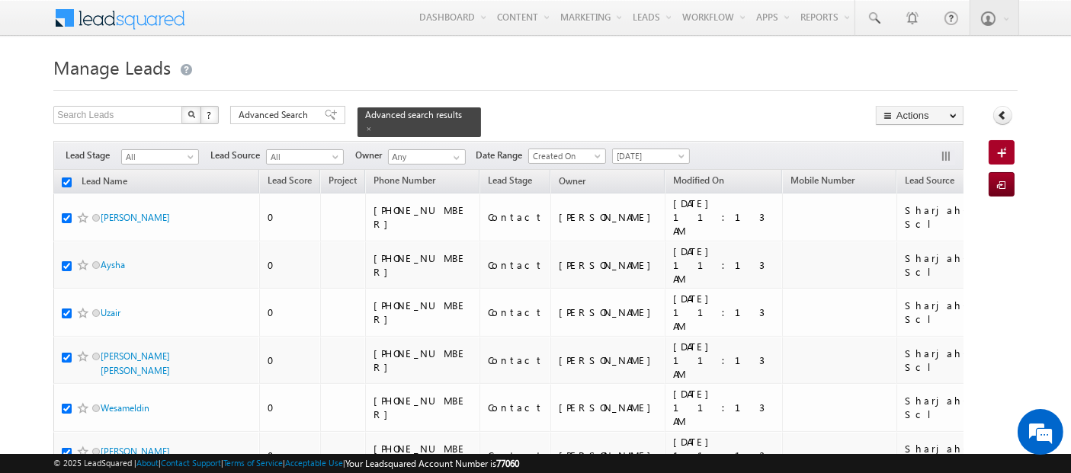
checkbox input "true"
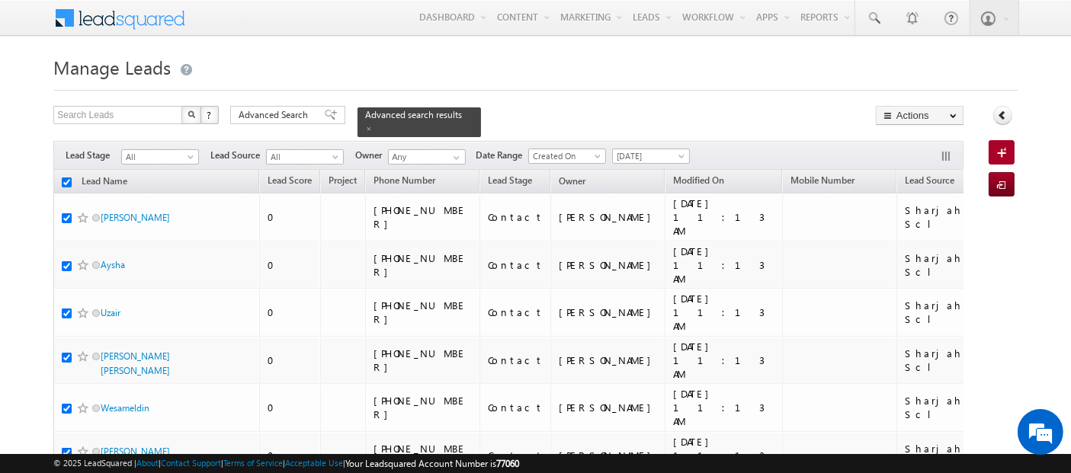
checkbox input "true"
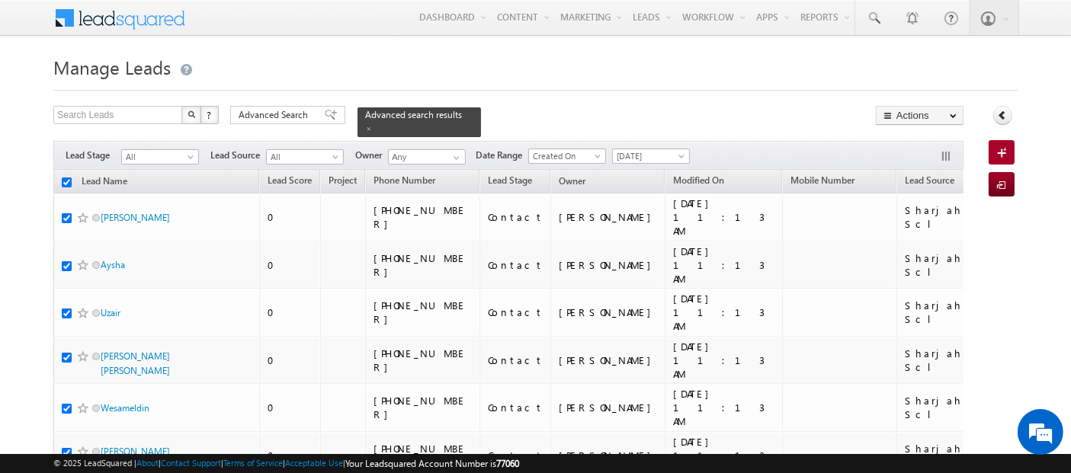
checkbox input "true"
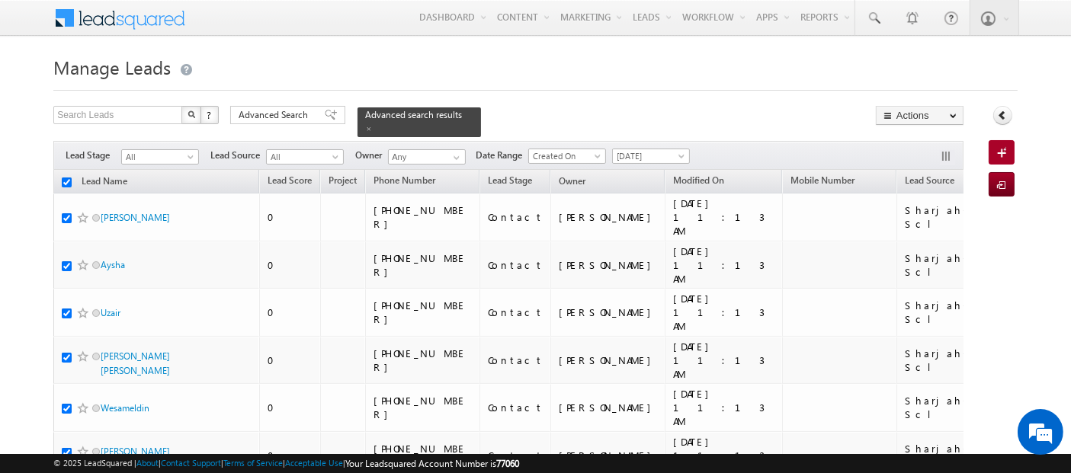
checkbox input "true"
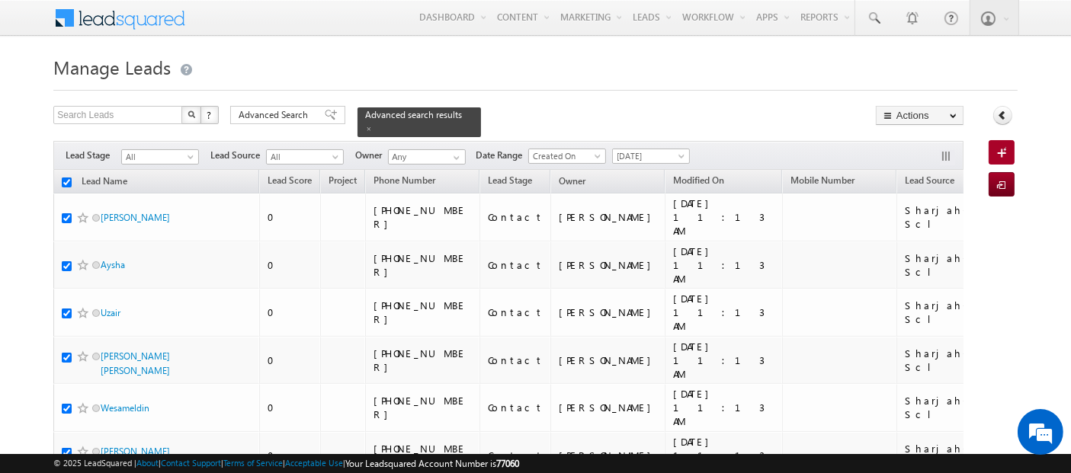
checkbox input "true"
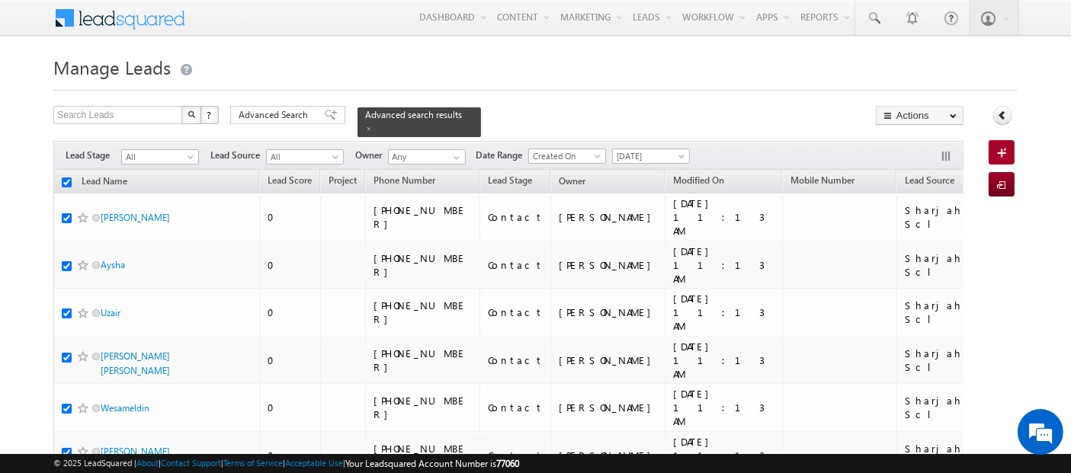
checkbox input "true"
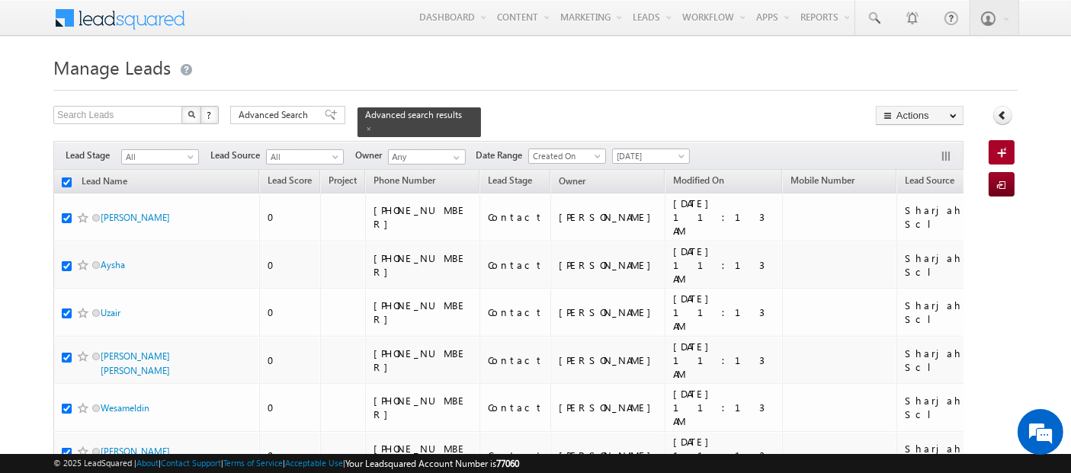
checkbox input "true"
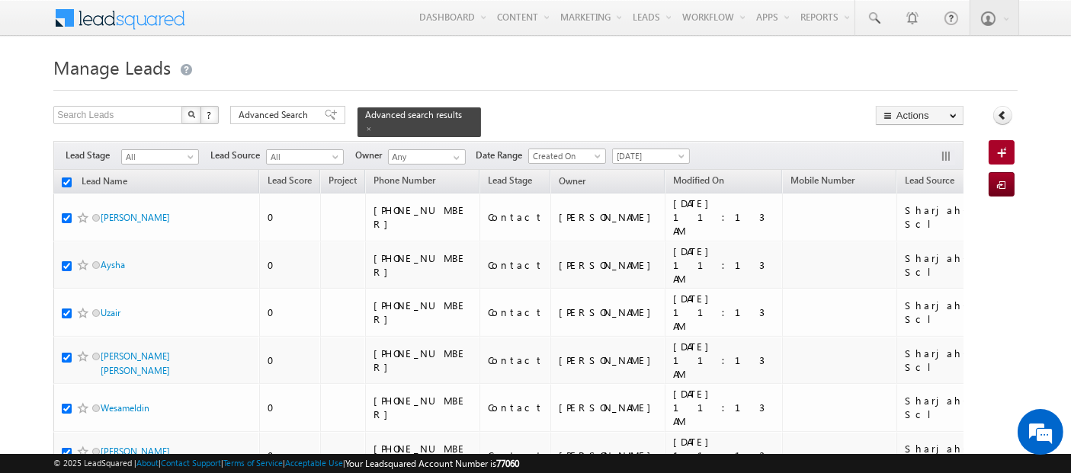
checkbox input "true"
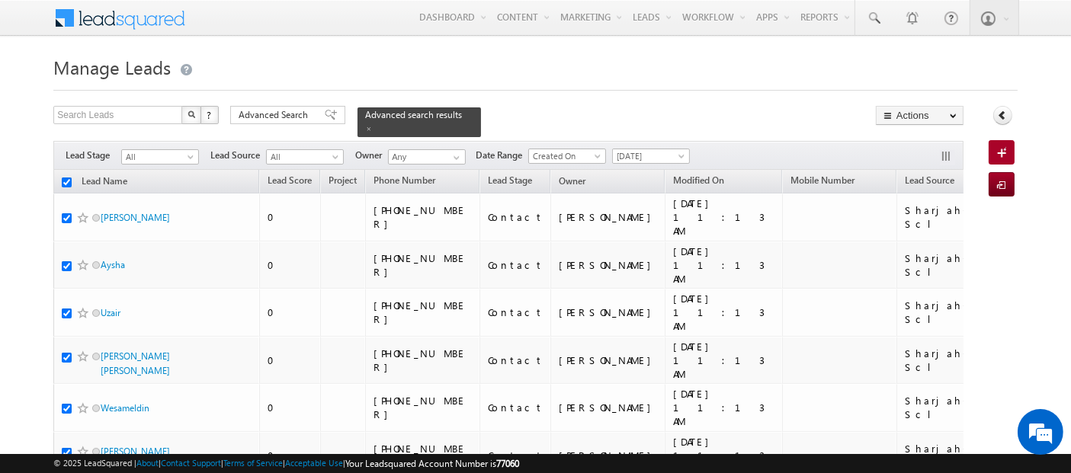
checkbox input "true"
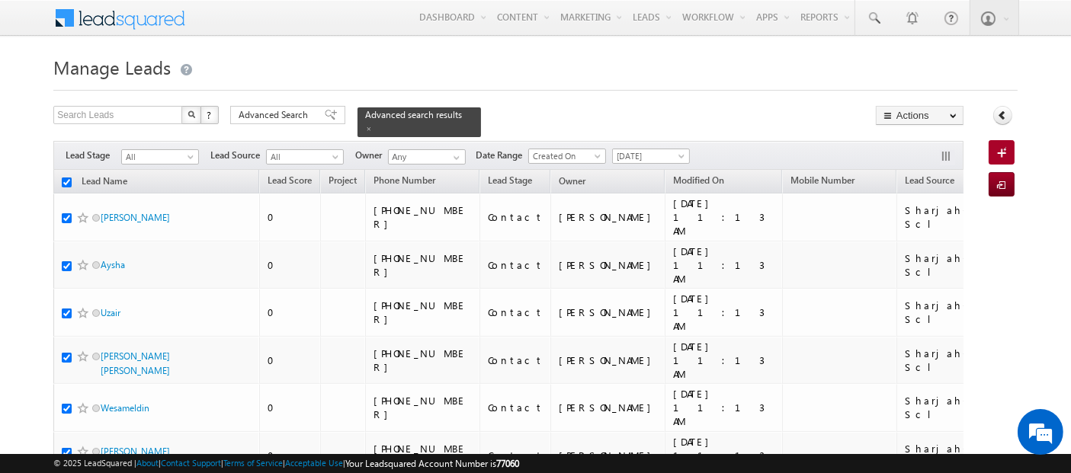
checkbox input "true"
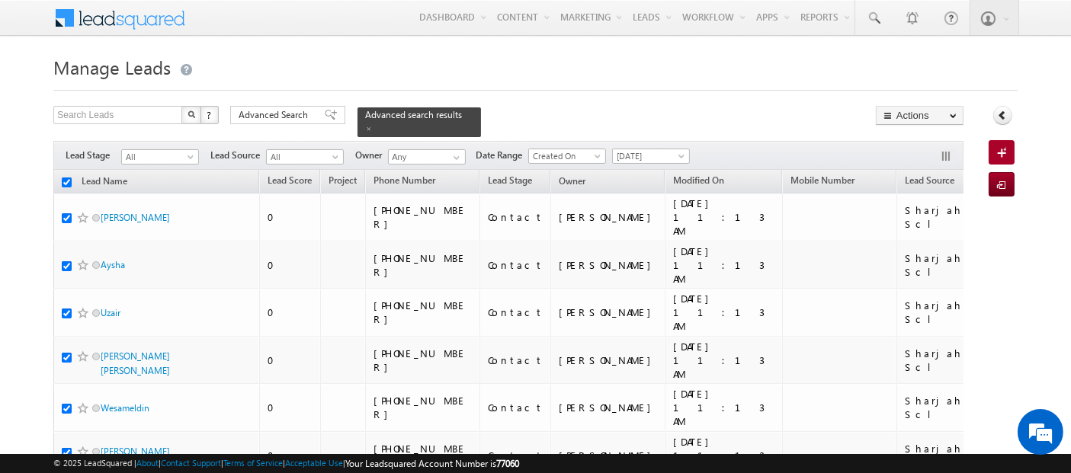
checkbox input "true"
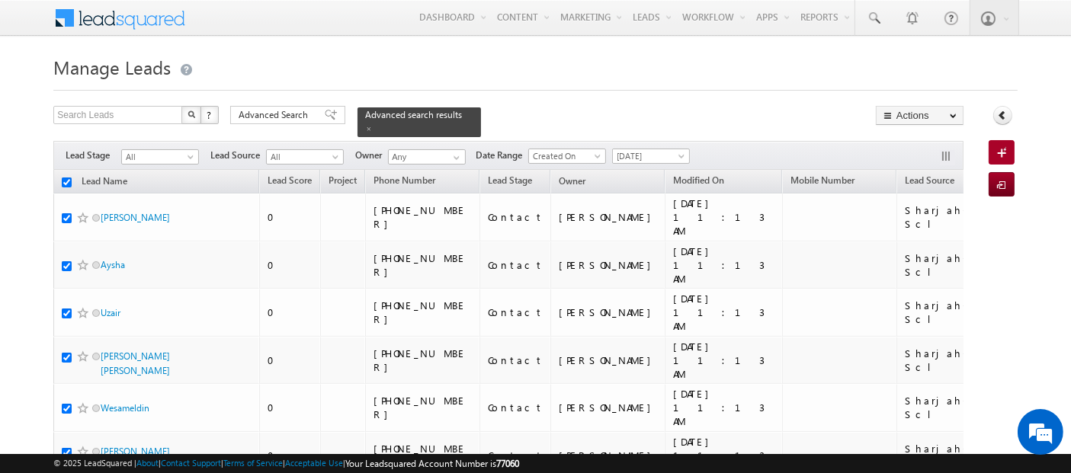
checkbox input "true"
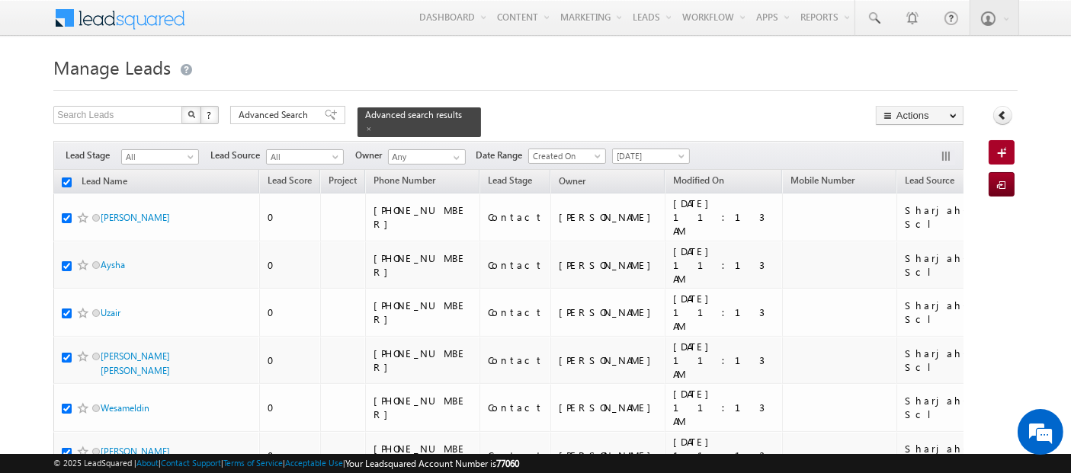
checkbox input "true"
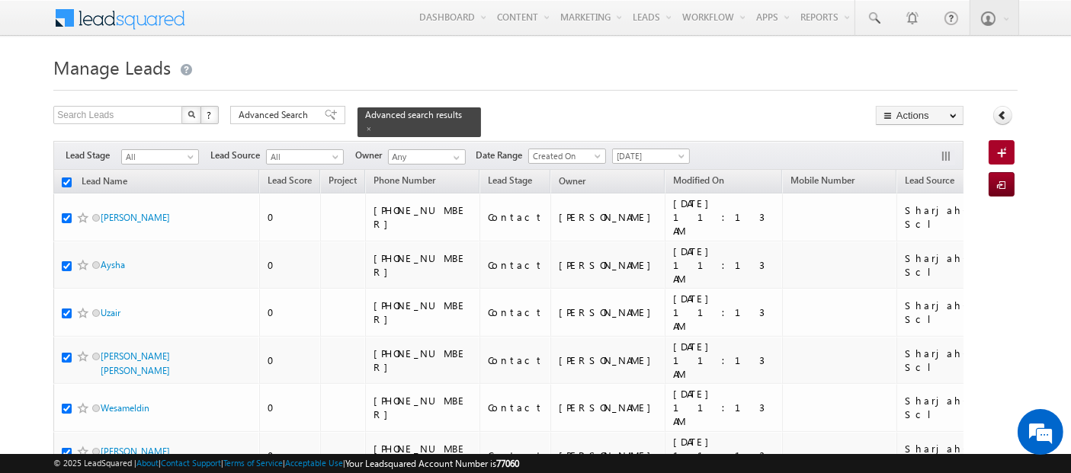
checkbox input "true"
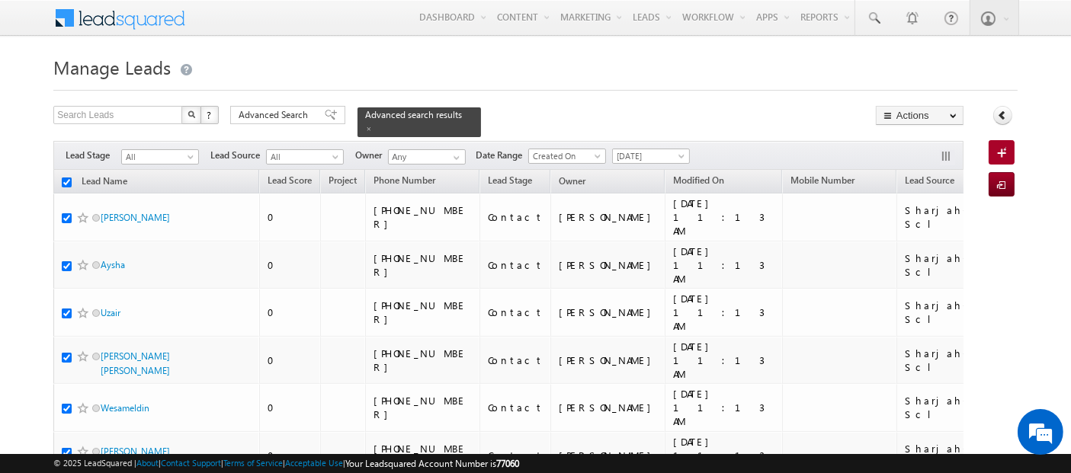
checkbox input "true"
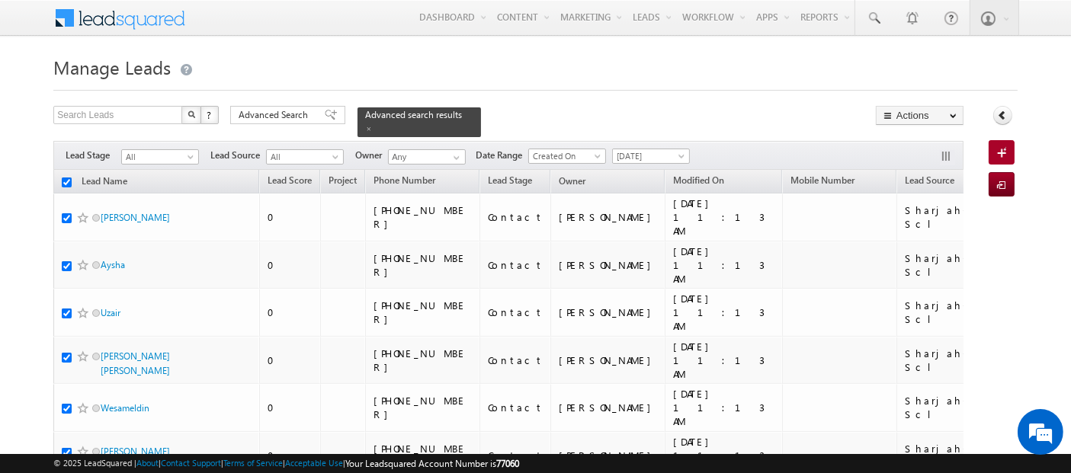
checkbox input "true"
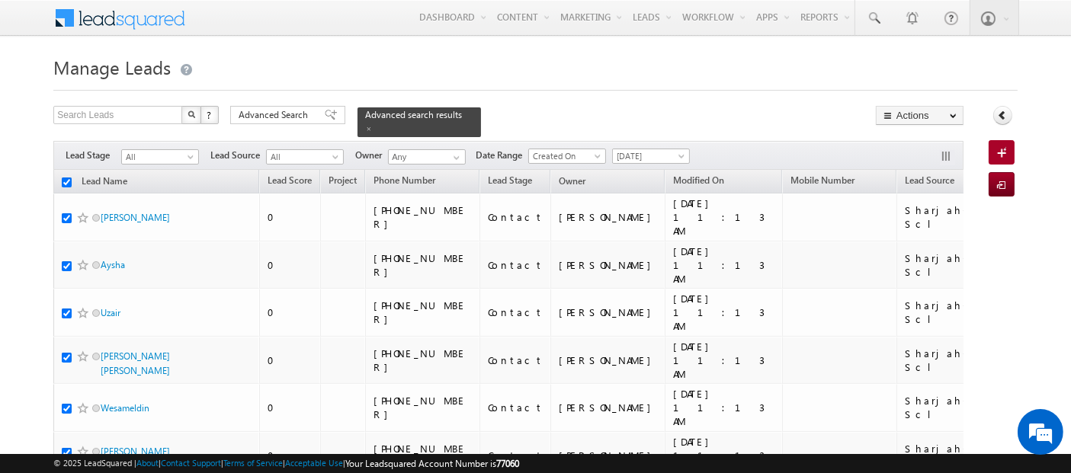
checkbox input "true"
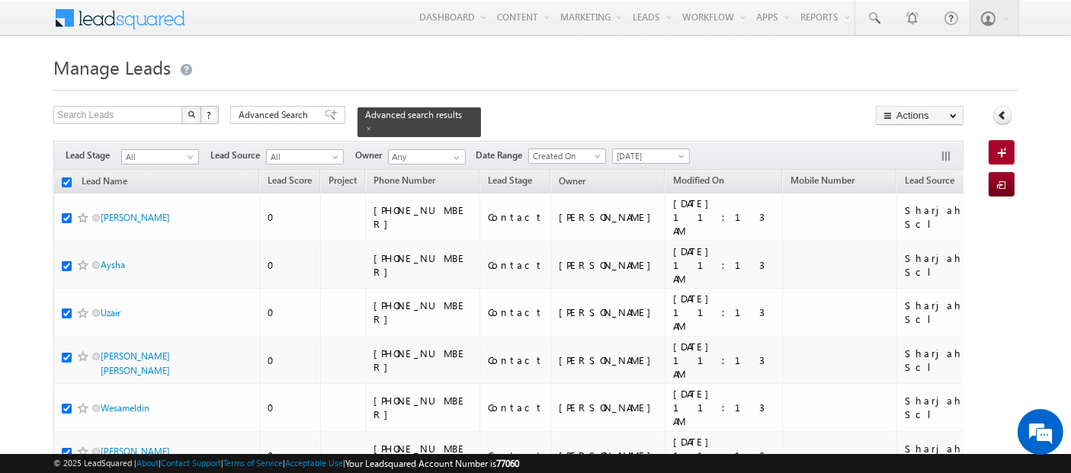
checkbox input "true"
